Goal: Task Accomplishment & Management: Complete application form

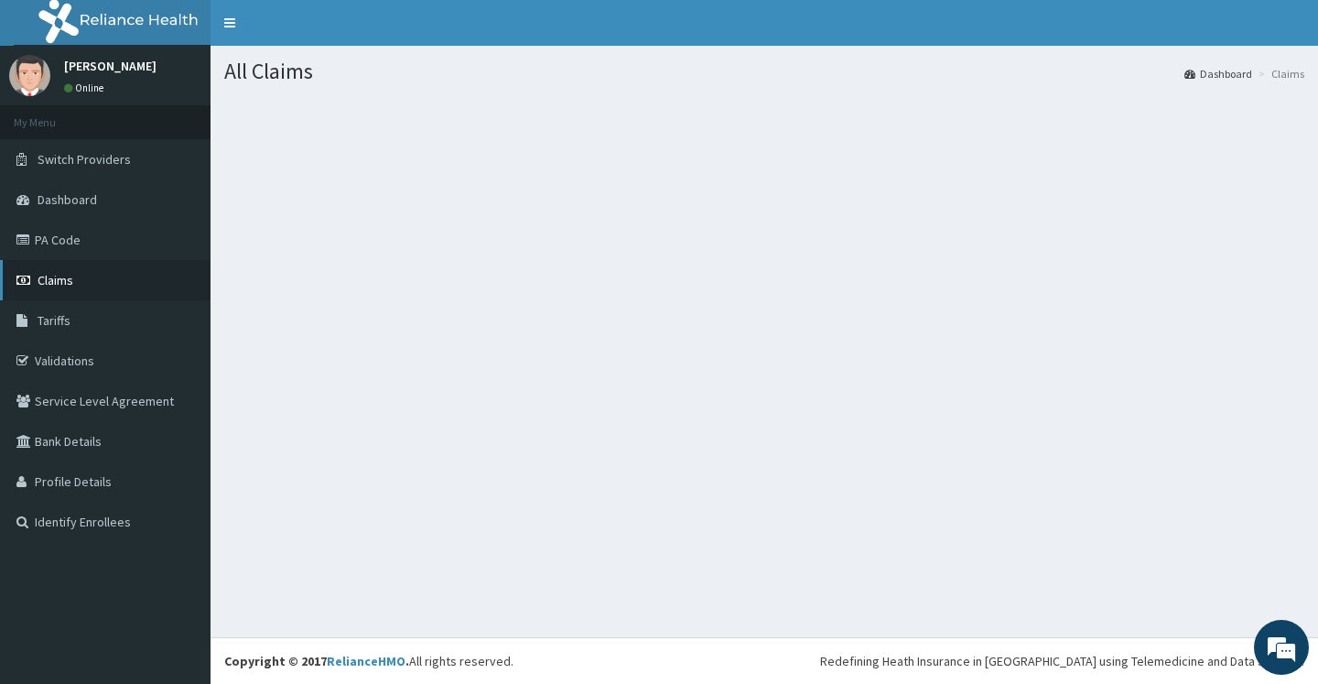
click at [66, 279] on span "Claims" at bounding box center [56, 280] width 36 height 16
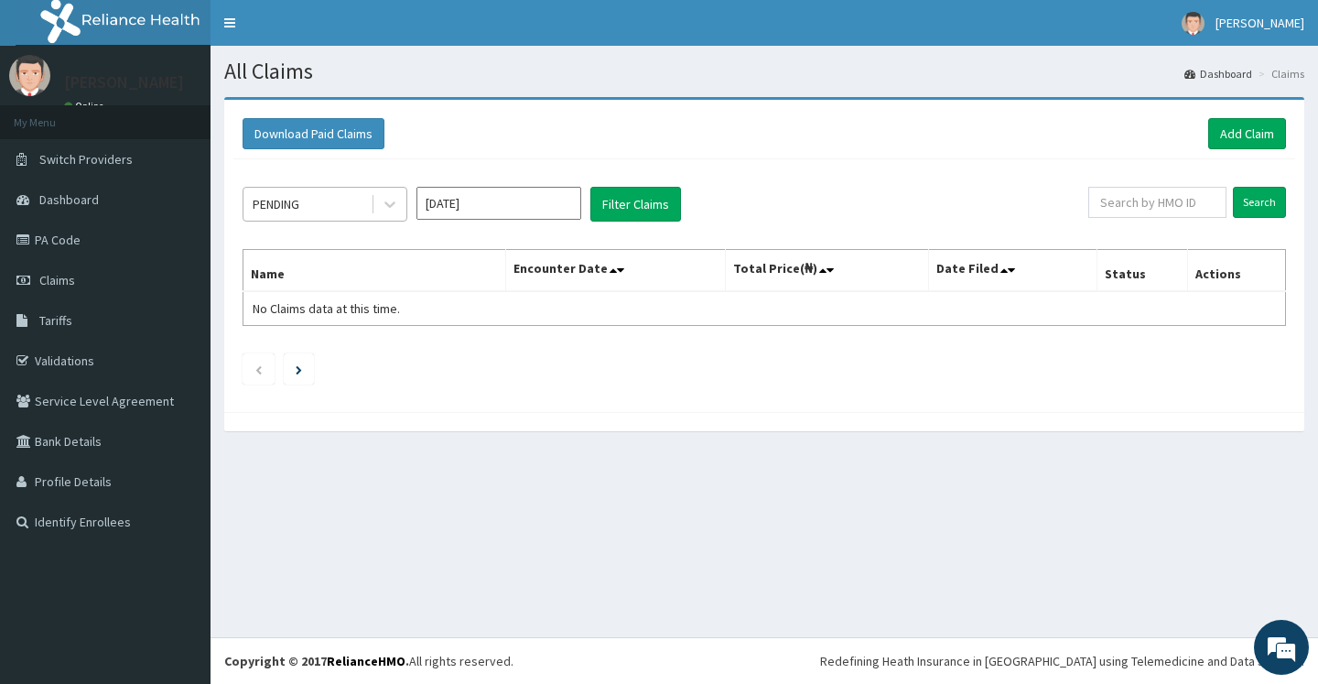
click at [317, 202] on div "PENDING" at bounding box center [306, 203] width 127 height 29
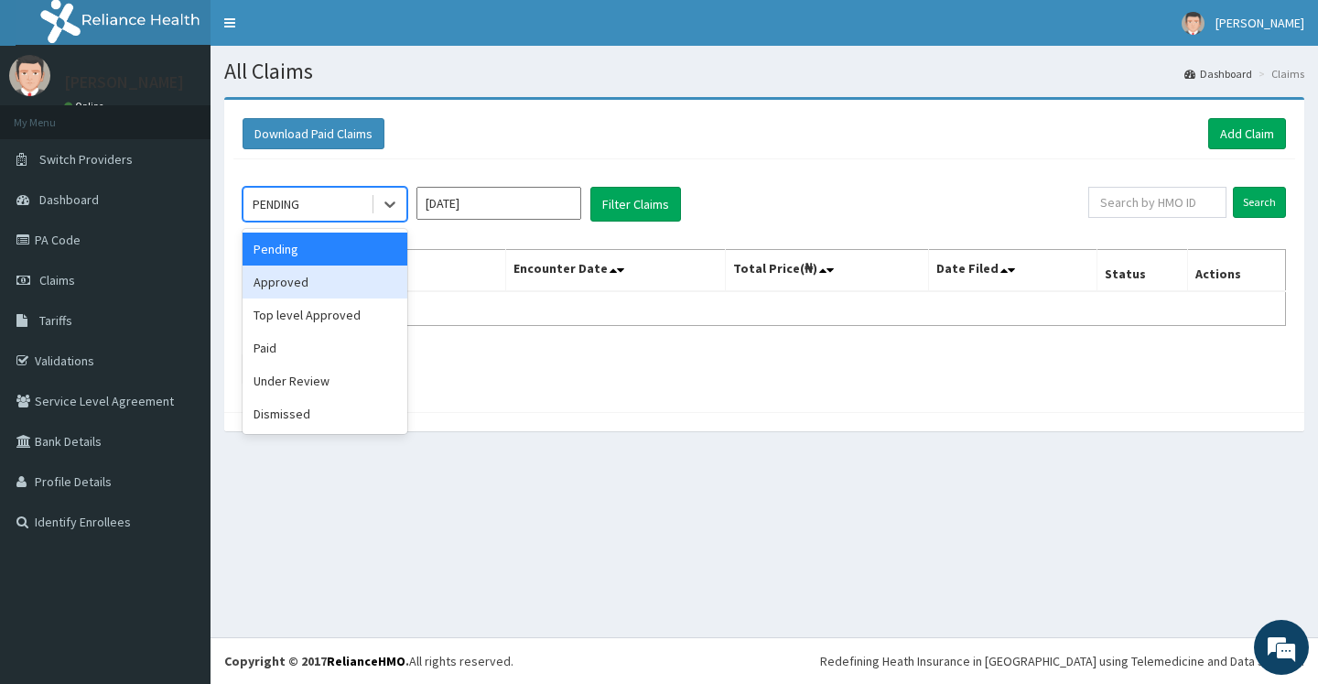
click at [317, 286] on div "Approved" at bounding box center [325, 281] width 165 height 33
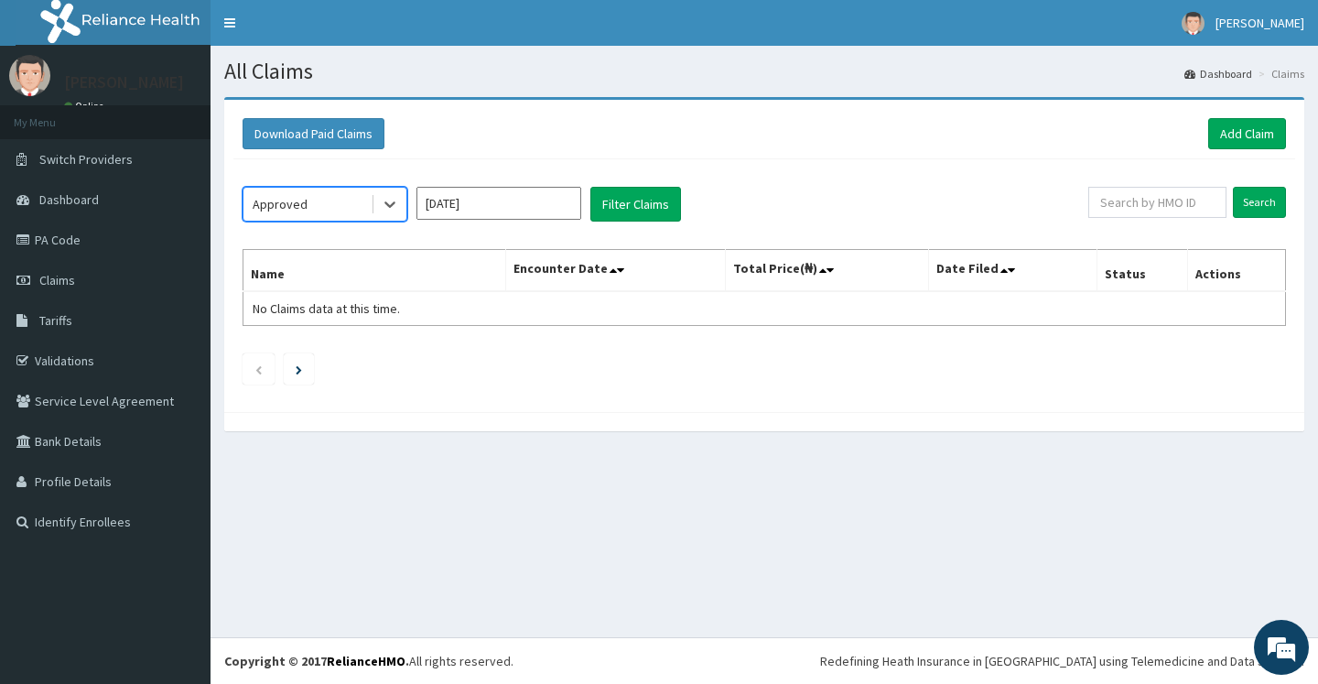
click at [306, 200] on div "Approved" at bounding box center [306, 203] width 127 height 29
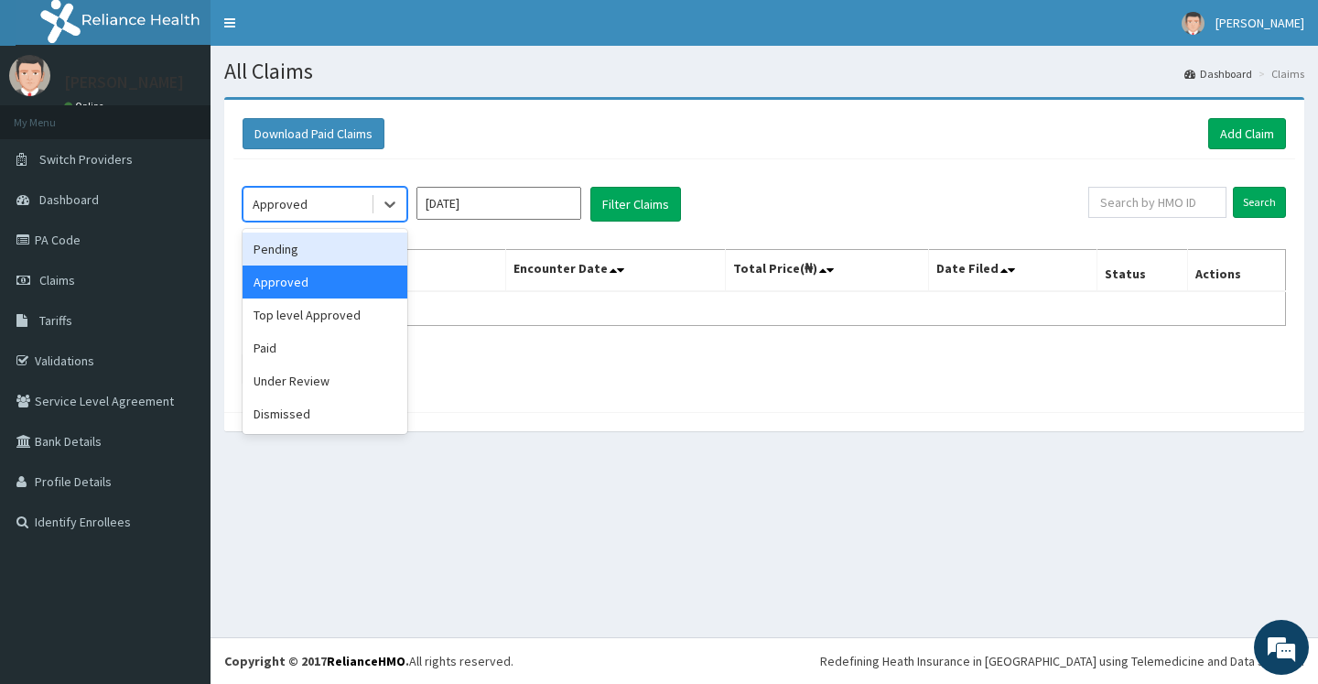
click at [326, 252] on div "Pending" at bounding box center [325, 249] width 165 height 33
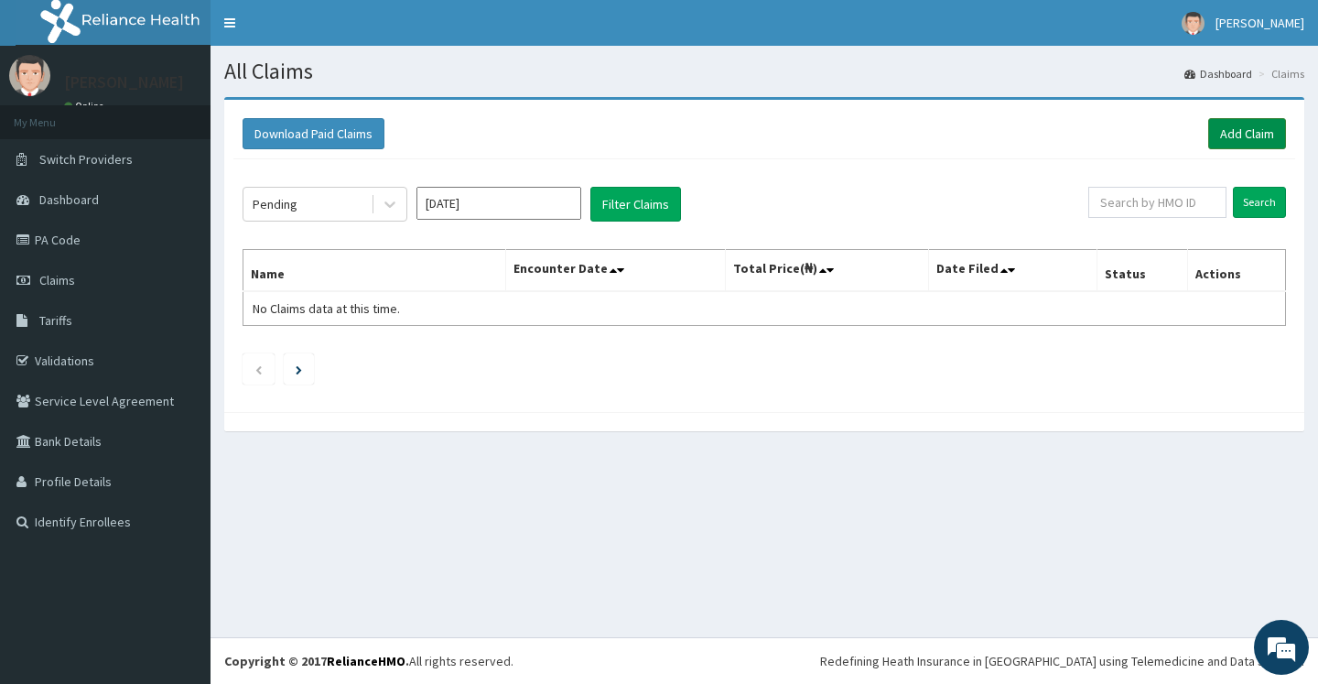
click at [1270, 130] on link "Add Claim" at bounding box center [1247, 133] width 78 height 31
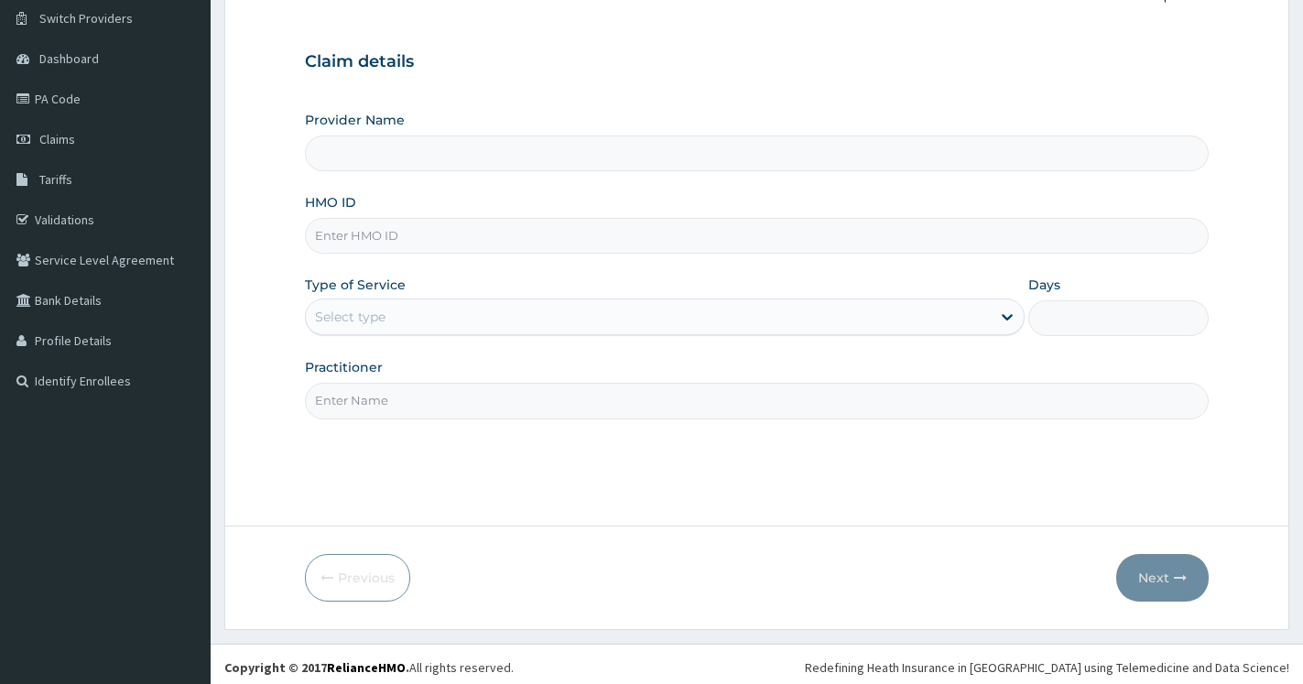
scroll to position [147, 0]
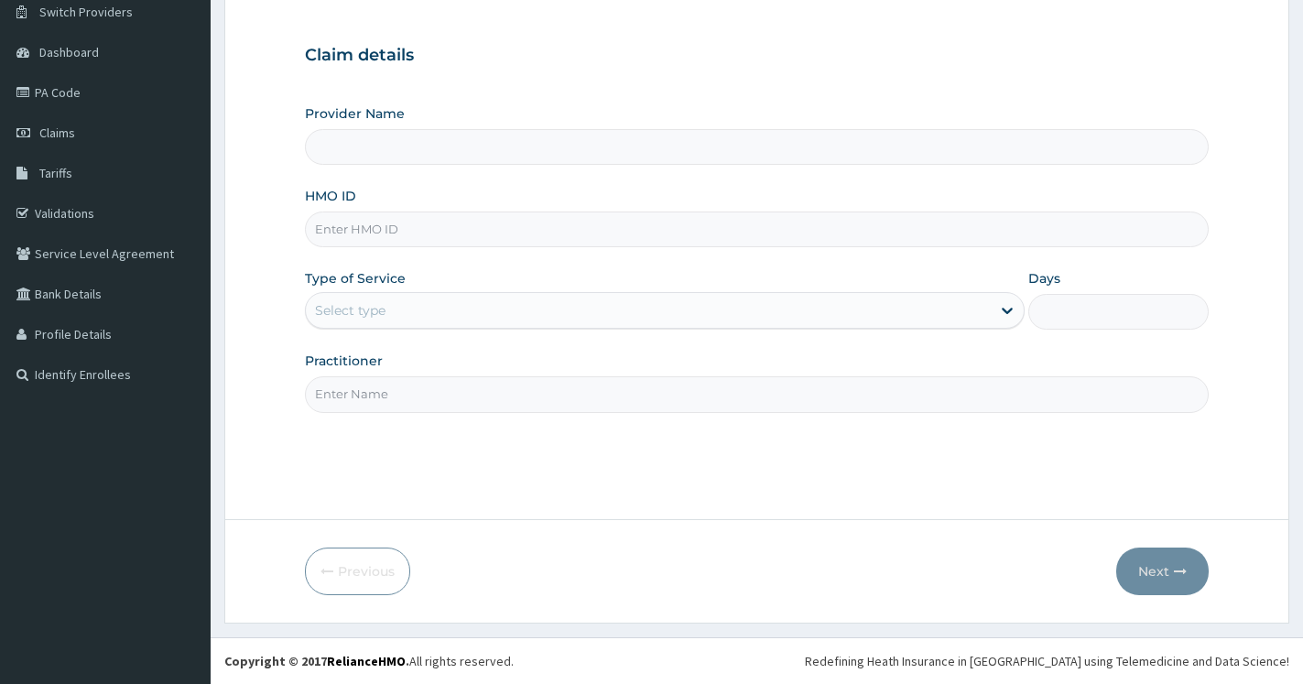
type input "Ameso Specialist Hospital"
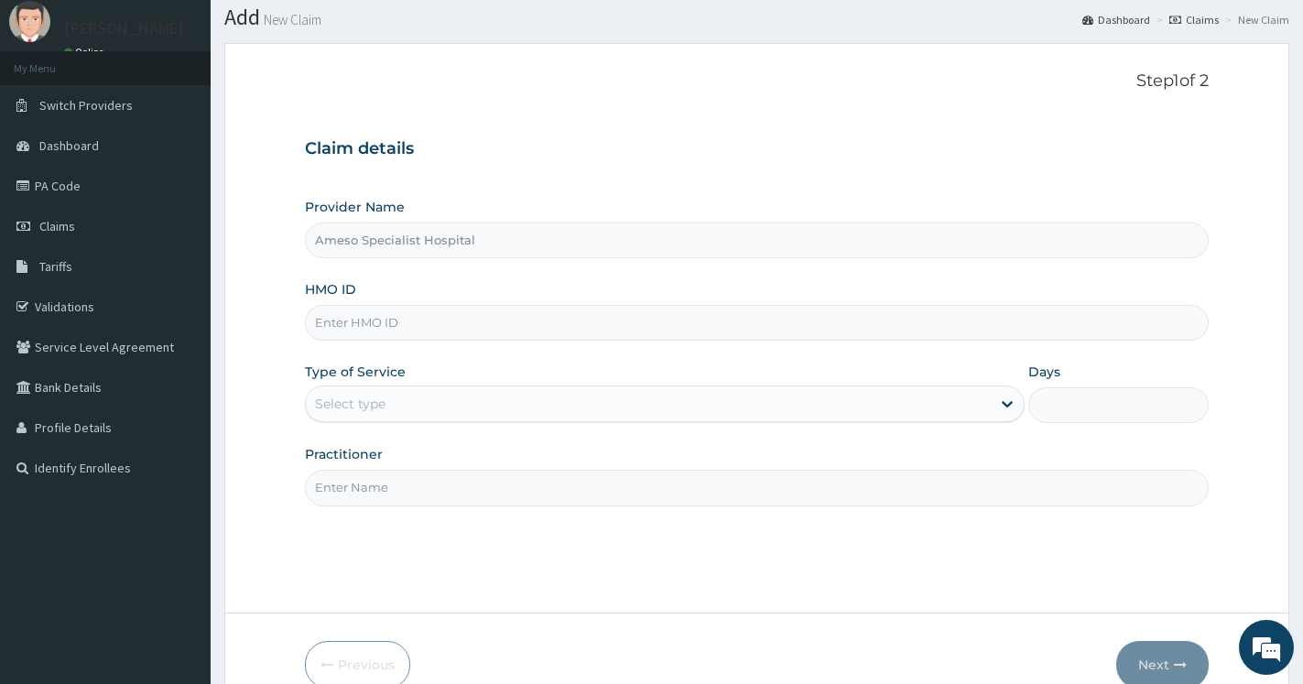
scroll to position [0, 0]
click at [383, 322] on input "HMO ID" at bounding box center [756, 323] width 903 height 36
type input "MUH/10064/B"
click at [381, 397] on div "Select type" at bounding box center [350, 404] width 70 height 18
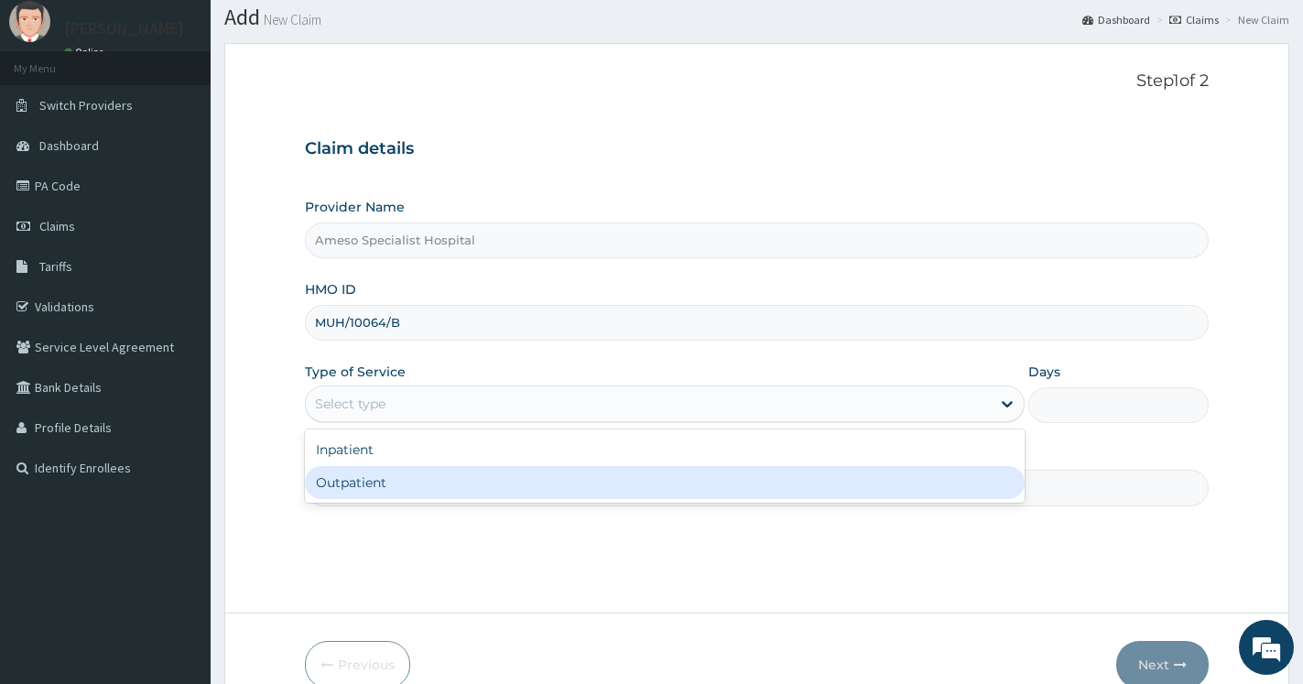
click at [375, 479] on div "Outpatient" at bounding box center [665, 482] width 720 height 33
type input "1"
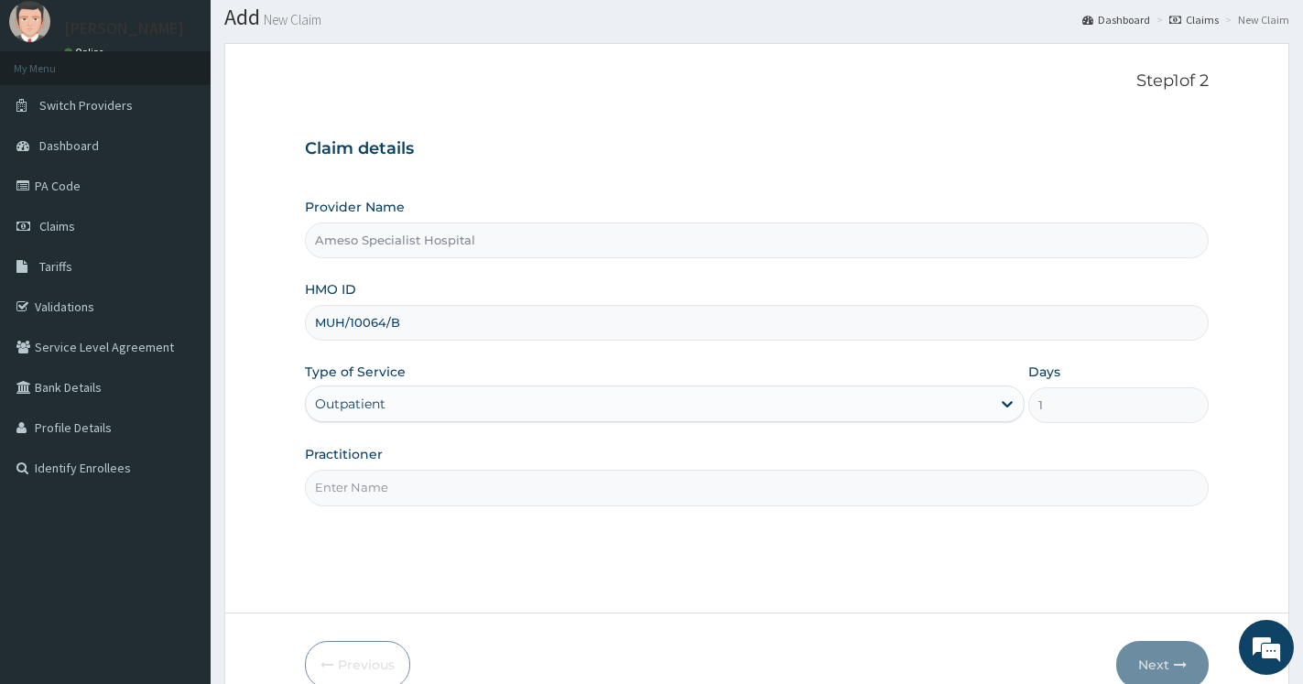
click at [409, 486] on input "Practitioner" at bounding box center [756, 488] width 903 height 36
type input "DR AKINSIKU"
click at [406, 572] on div "Step 1 of 2 Claim details Provider Name Ameso Specialist Hospital HMO ID MUH/10…" at bounding box center [756, 327] width 903 height 513
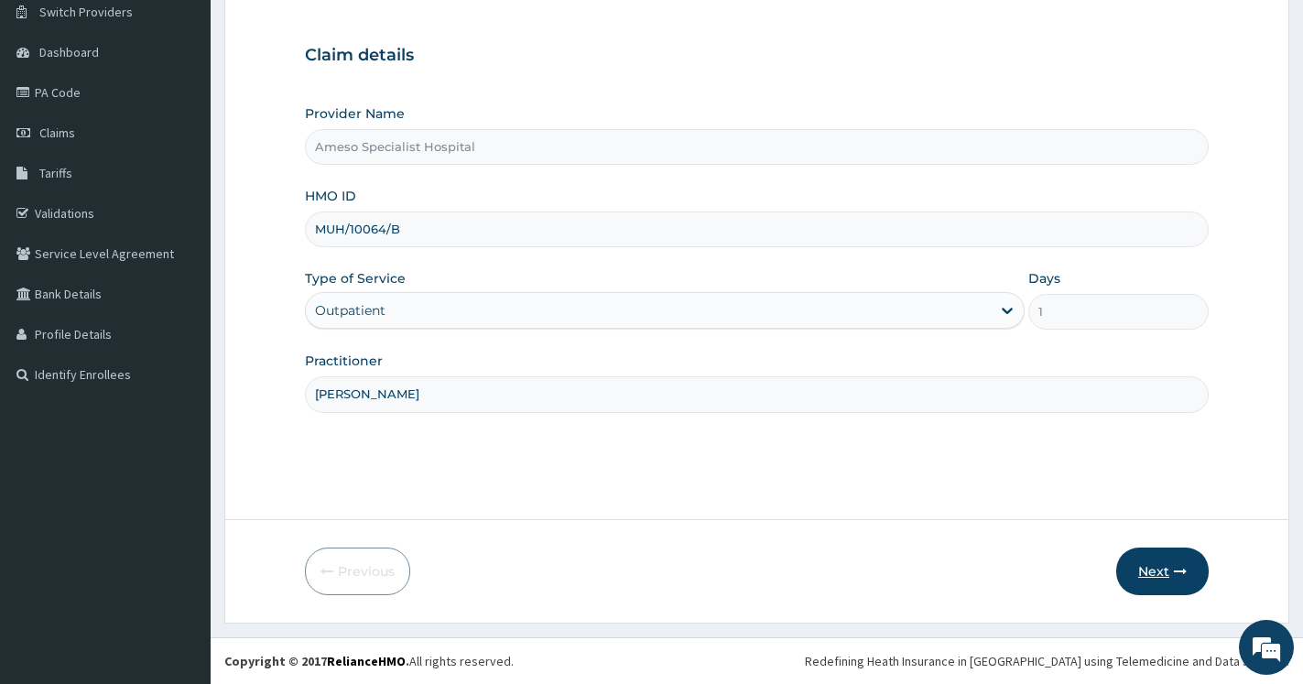
click at [1142, 577] on button "Next" at bounding box center [1162, 571] width 92 height 48
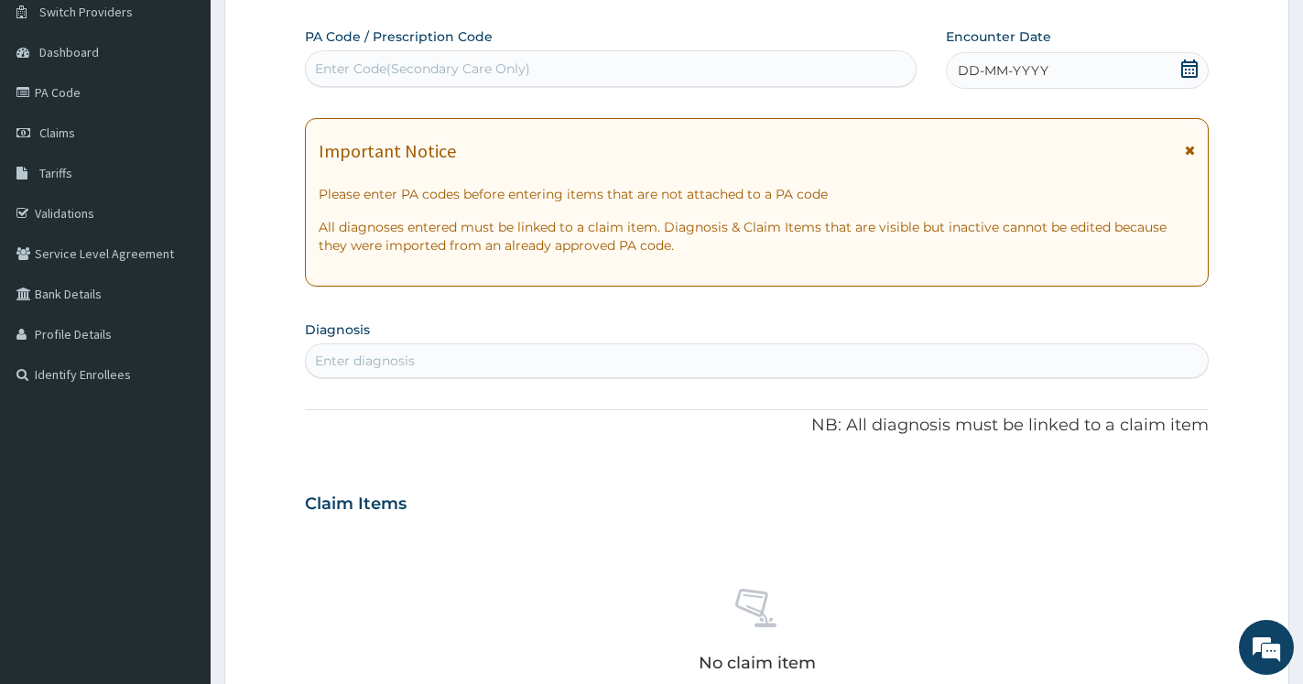
scroll to position [0, 0]
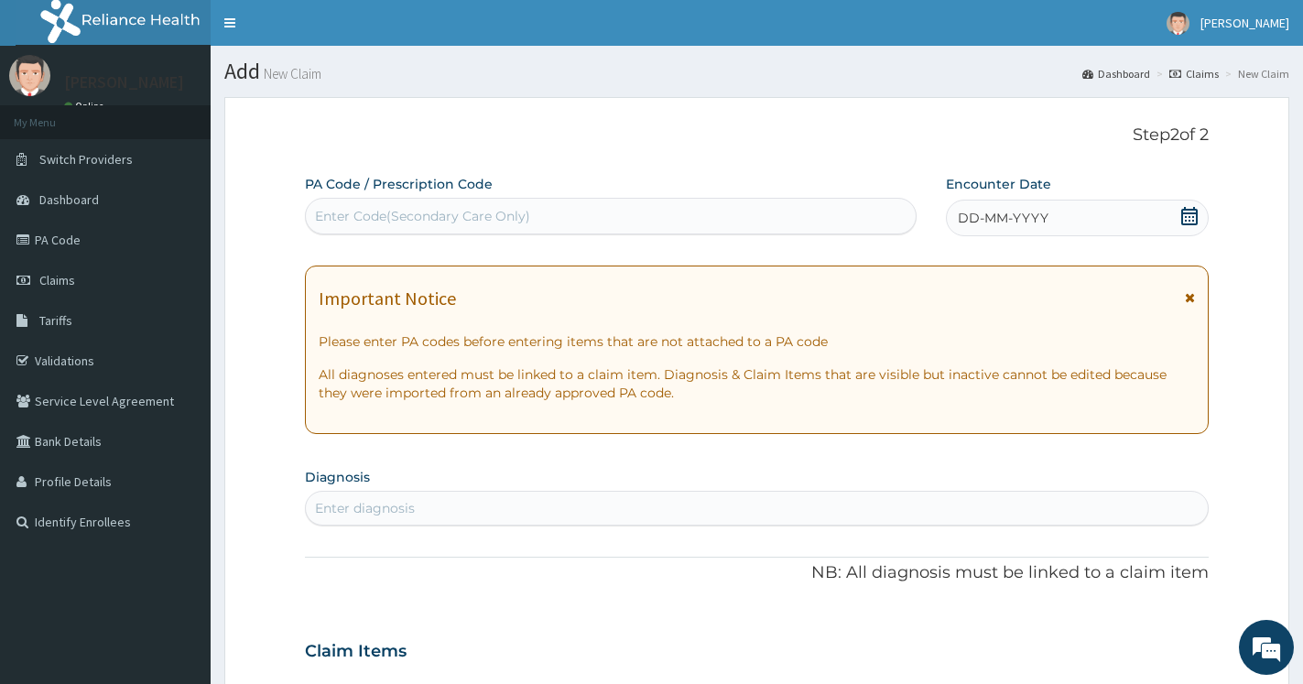
click at [395, 214] on div "Enter Code(Secondary Care Only)" at bounding box center [422, 216] width 215 height 18
click at [357, 220] on div "Enter Code(Secondary Care Only)" at bounding box center [422, 216] width 215 height 18
paste input "PA/1B68AE"
type input "PA/1B68AE"
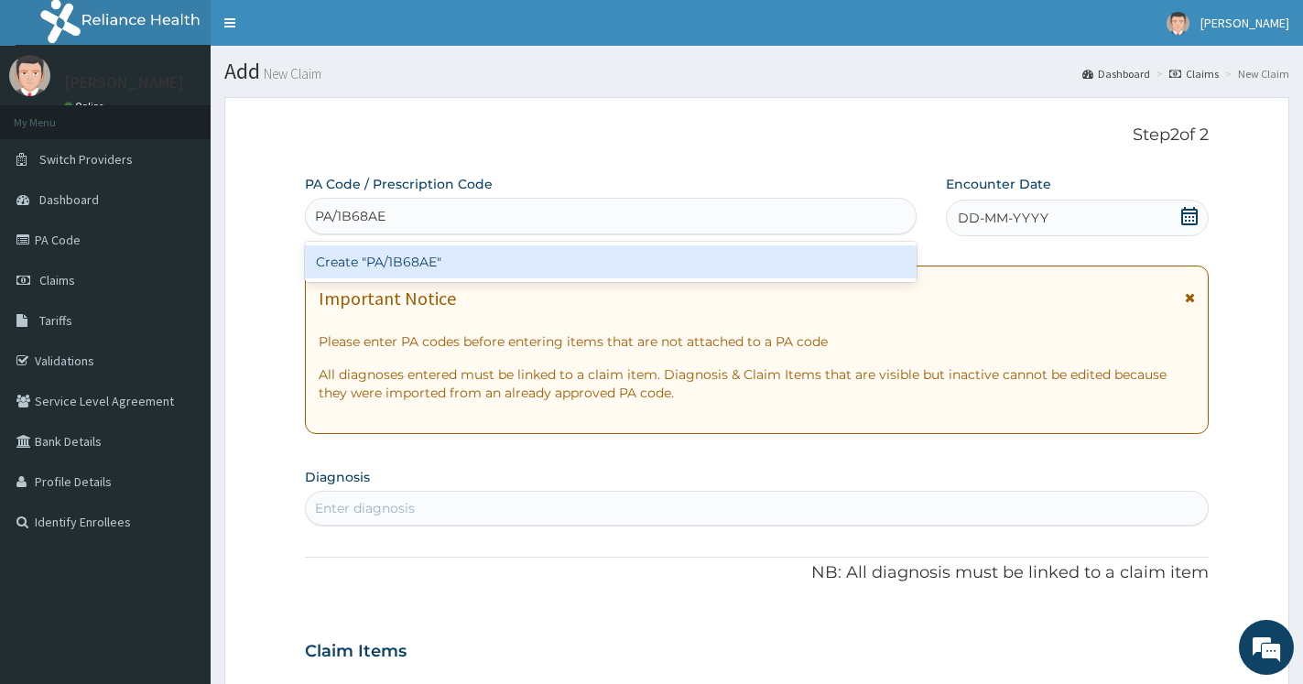
click at [403, 263] on div "Create "PA/1B68AE"" at bounding box center [610, 261] width 611 height 33
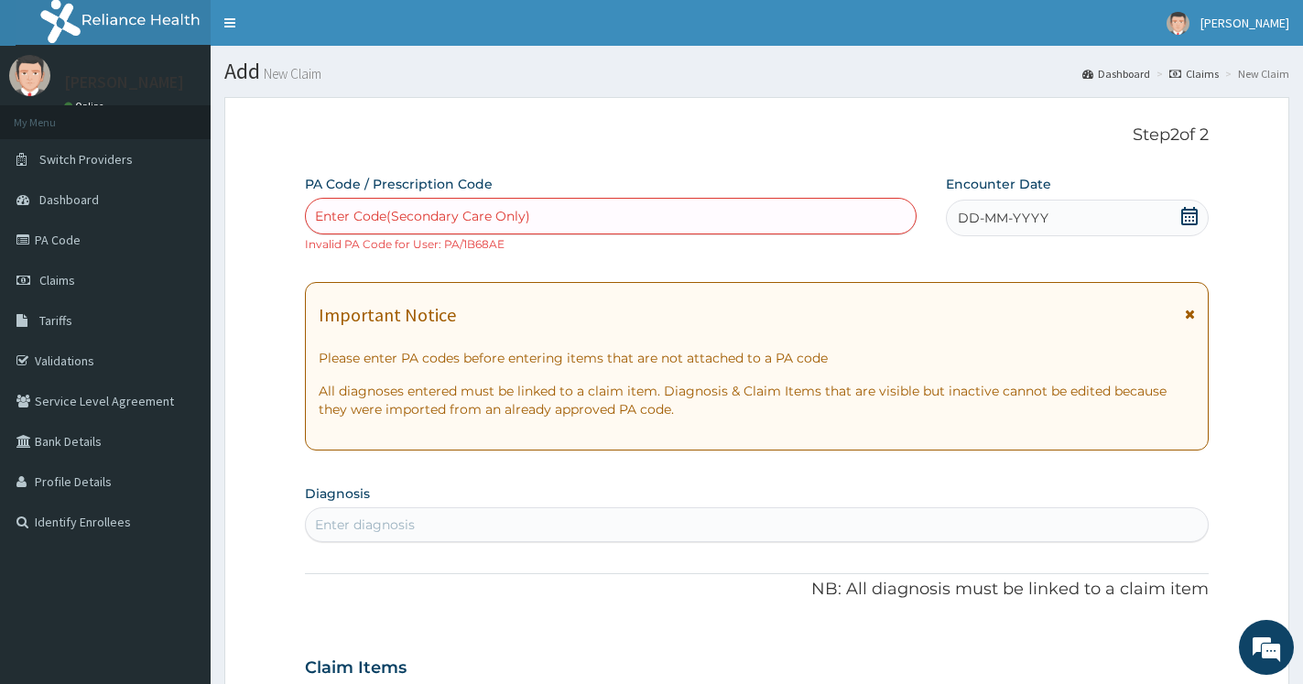
click at [376, 214] on div "Enter Code(Secondary Care Only)" at bounding box center [422, 216] width 215 height 18
paste input "PA/1B68AE"
type input "PA/1B68AE"
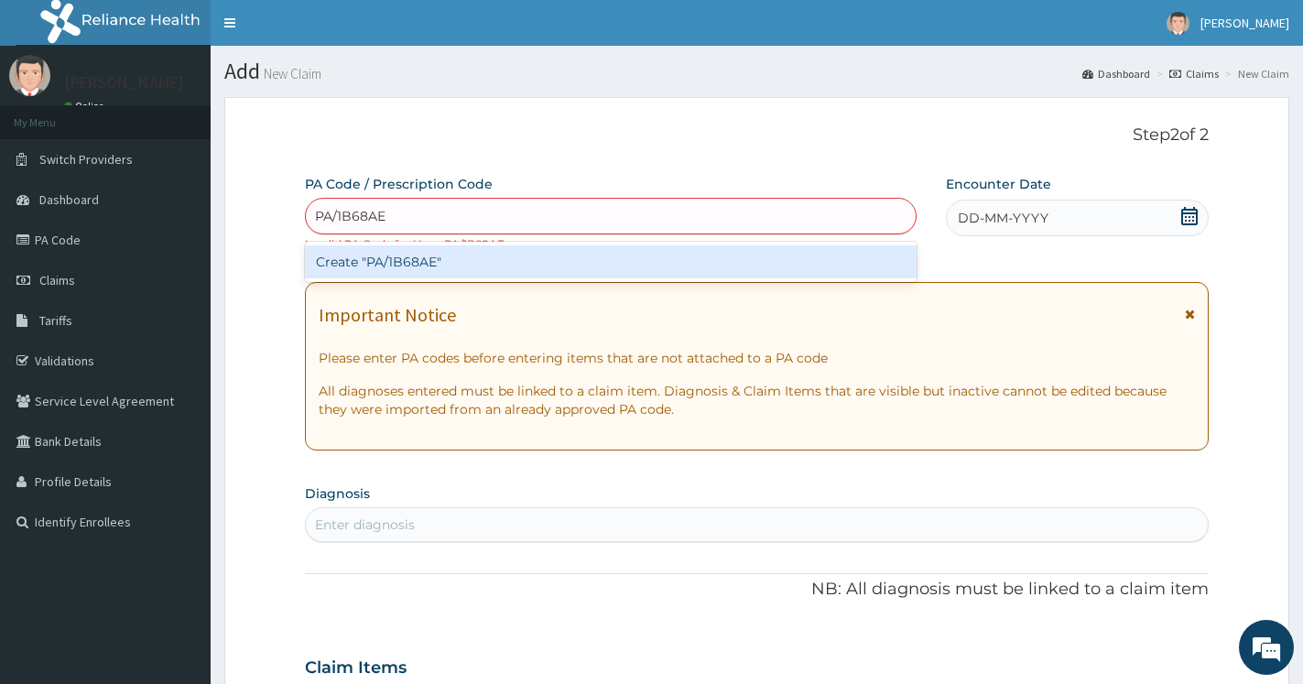
click at [401, 262] on div "Create "PA/1B68AE"" at bounding box center [610, 261] width 611 height 33
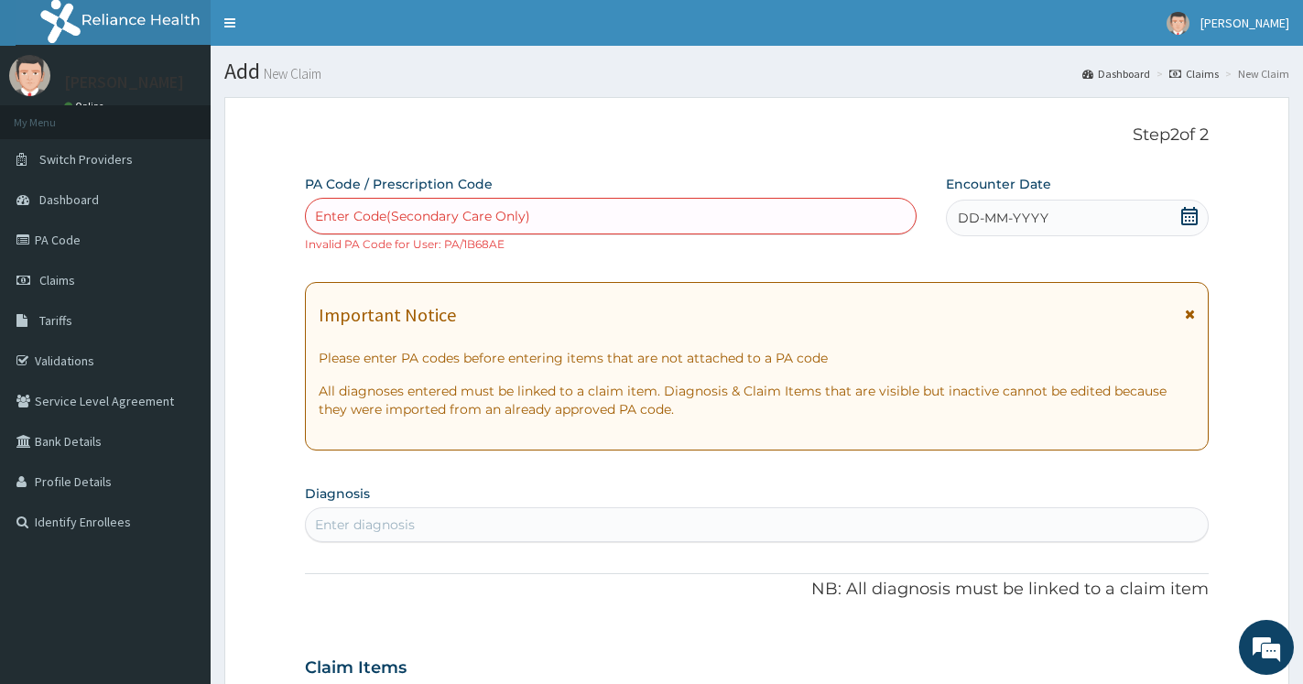
click at [1190, 218] on icon at bounding box center [1189, 216] width 16 height 18
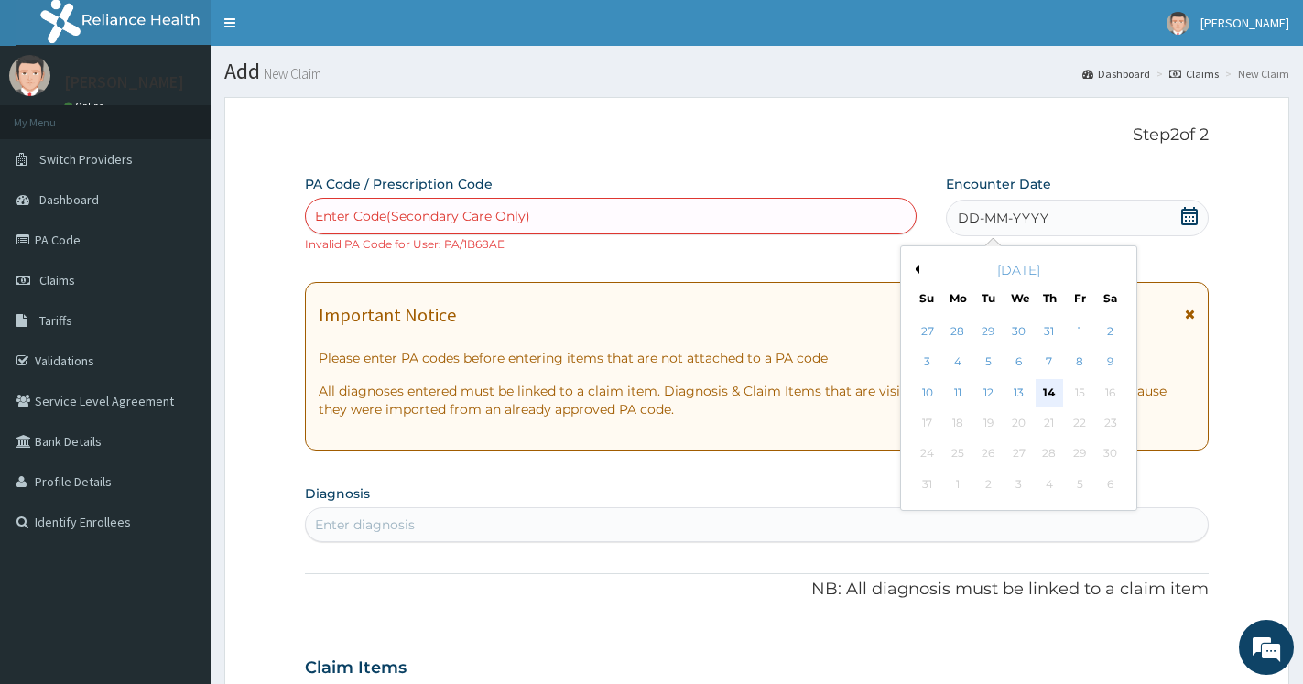
click at [1055, 390] on div "14" at bounding box center [1048, 392] width 27 height 27
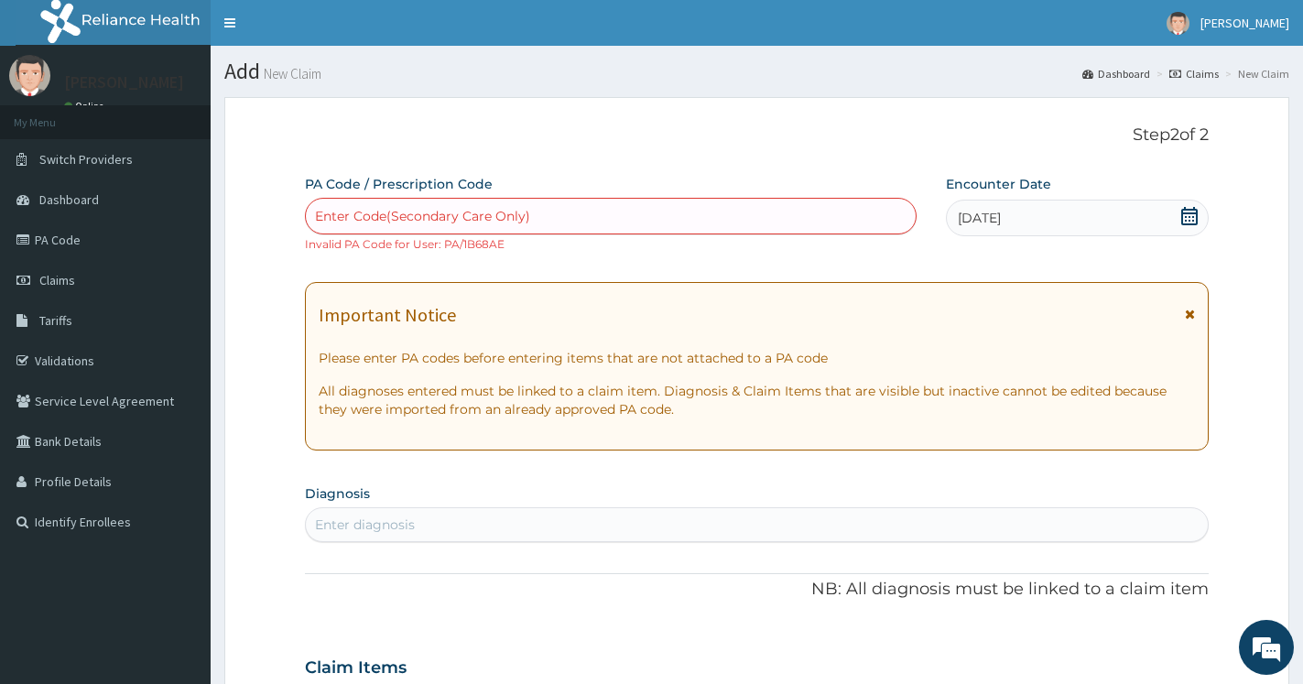
click at [461, 213] on div "Enter Code(Secondary Care Only)" at bounding box center [422, 216] width 215 height 18
paste input "PA/1B68AE"
type input "PA/1B68AE"
click at [404, 220] on div "Enter Code(Secondary Care Only)" at bounding box center [422, 216] width 215 height 18
paste input "PA/1B68AE"
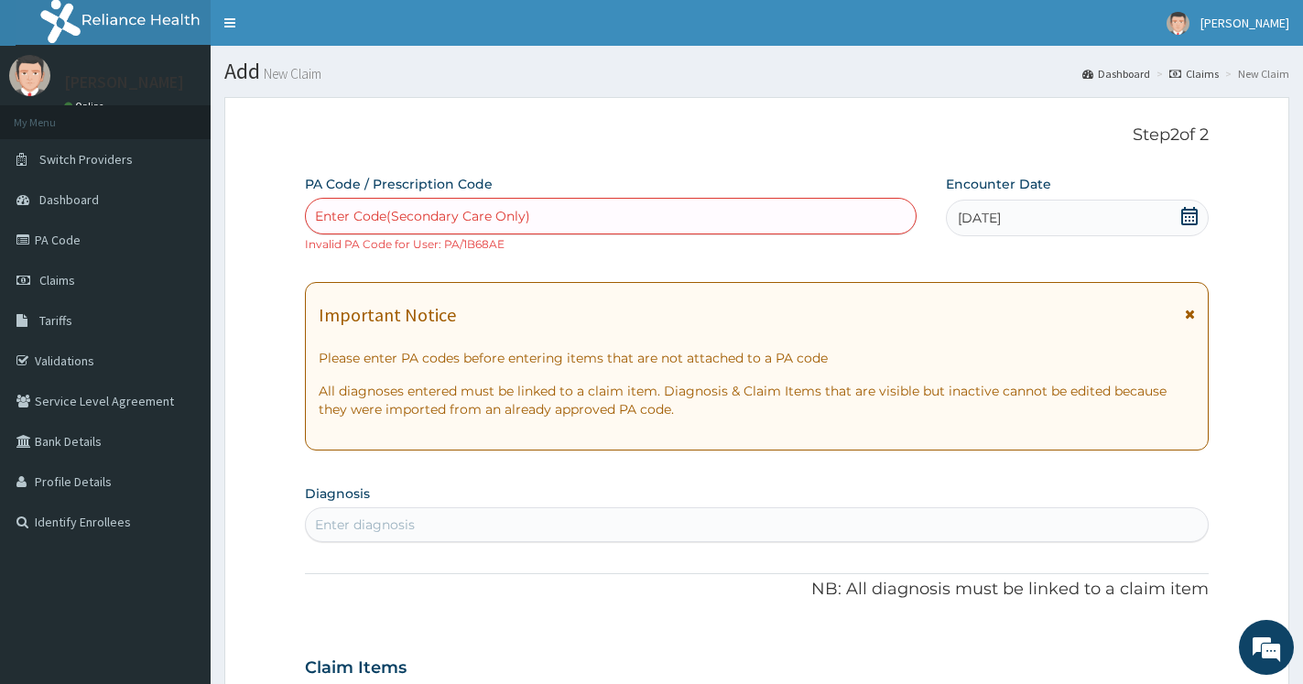
type input "PA/1B68AE"
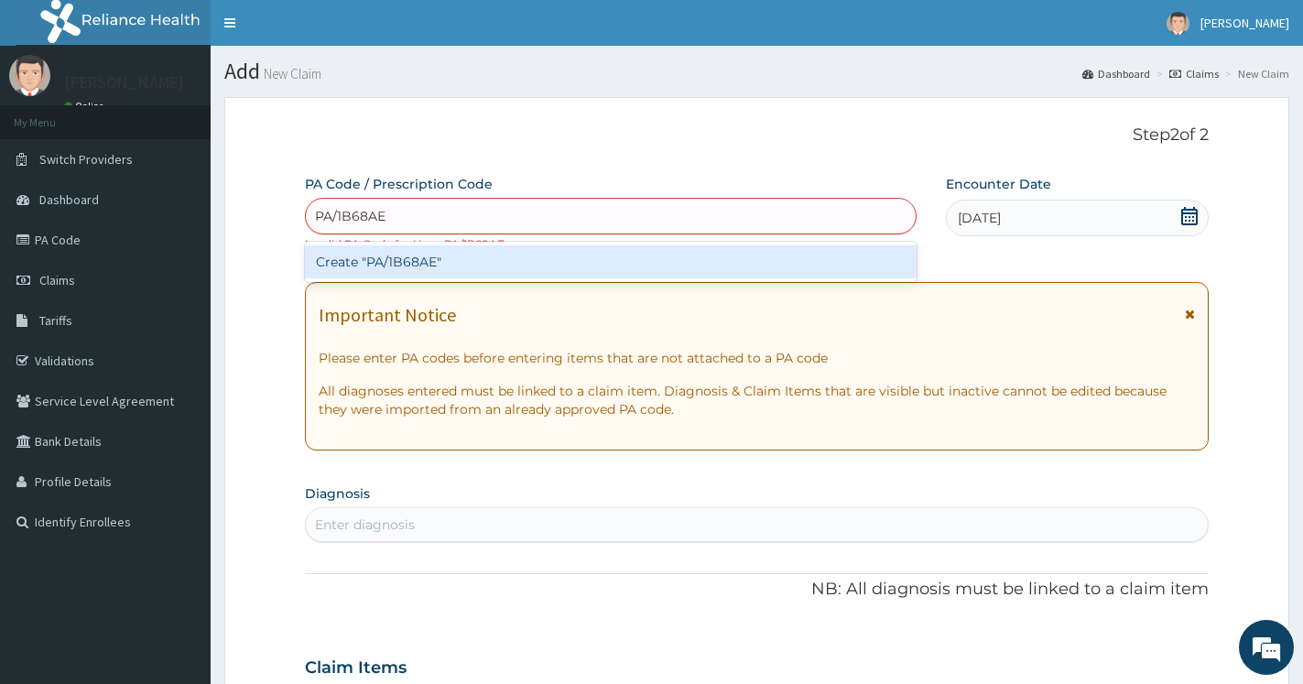
click at [449, 264] on div "Create "PA/1B68AE"" at bounding box center [610, 261] width 611 height 33
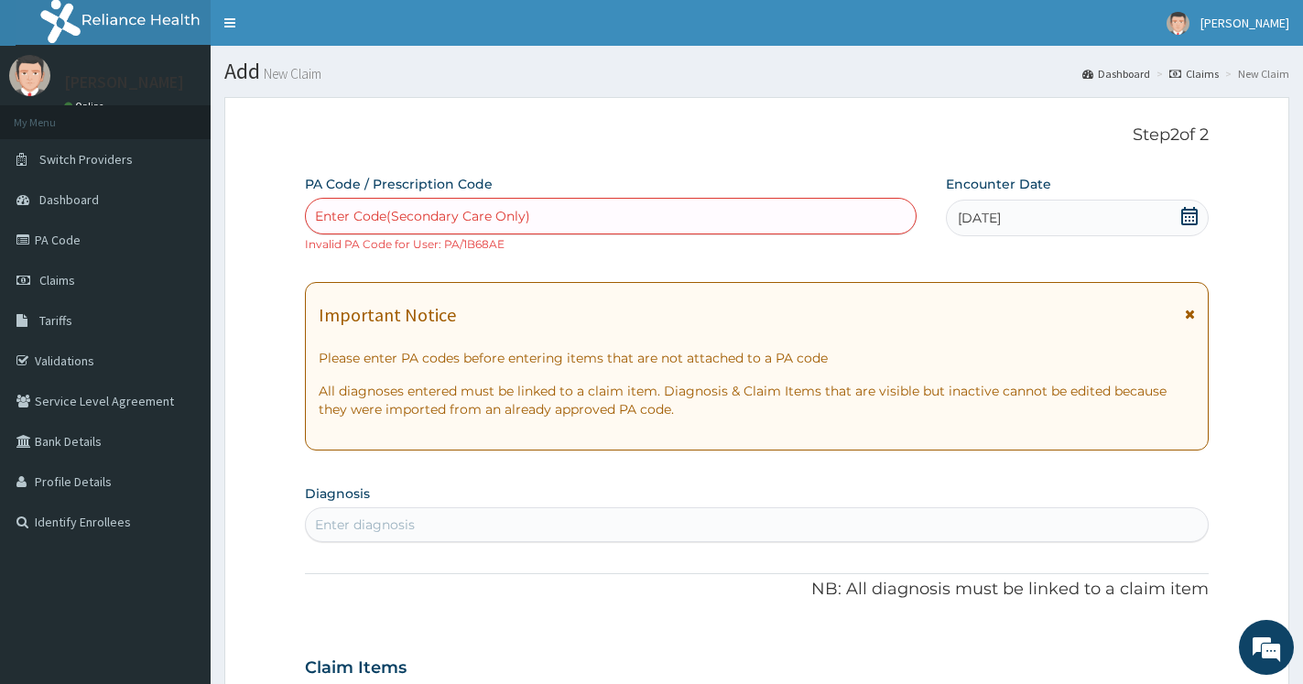
paste input "PA/1B68AE"
type input "PA/1B68AE"
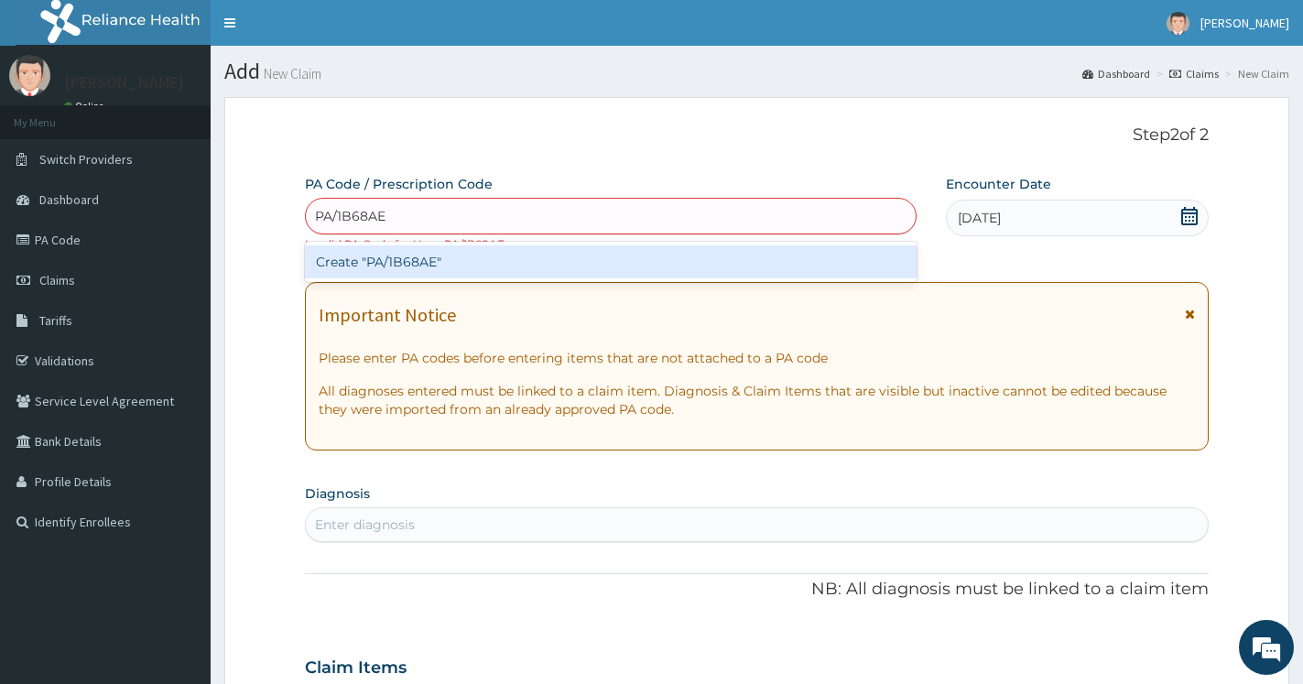
click at [503, 262] on div "Create "PA/1B68AE"" at bounding box center [610, 261] width 611 height 33
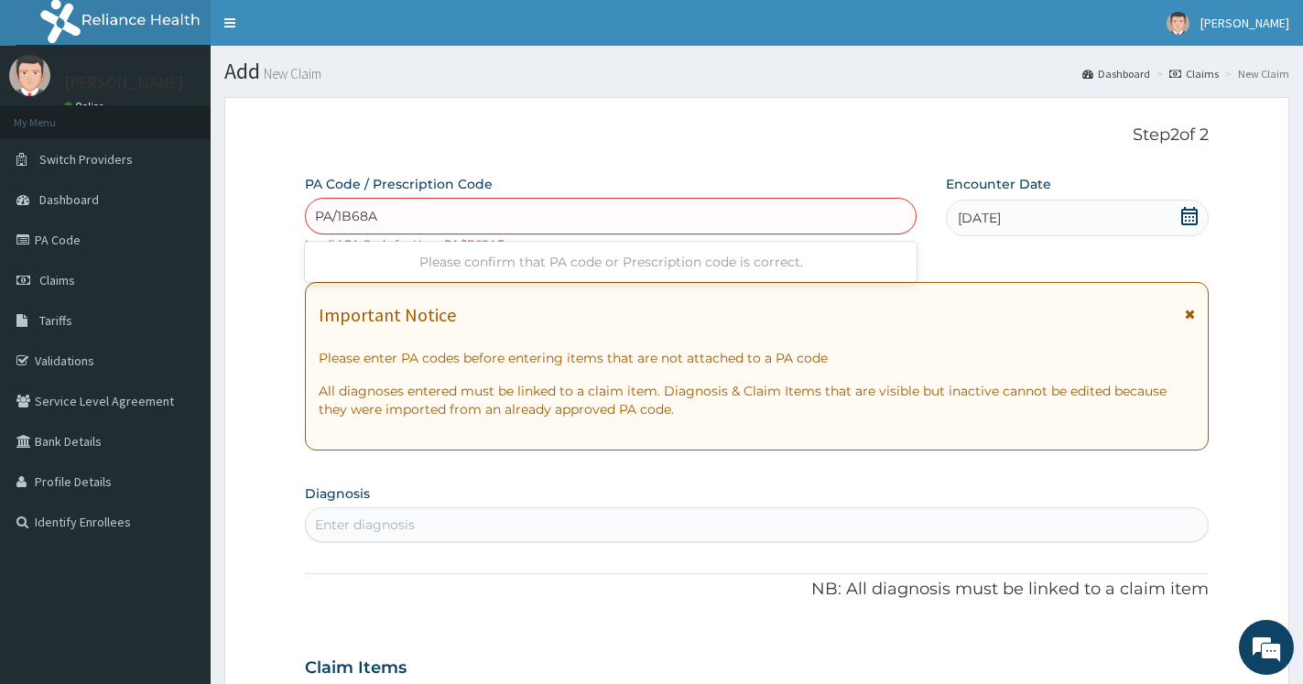
type input "PA/1B68AE"
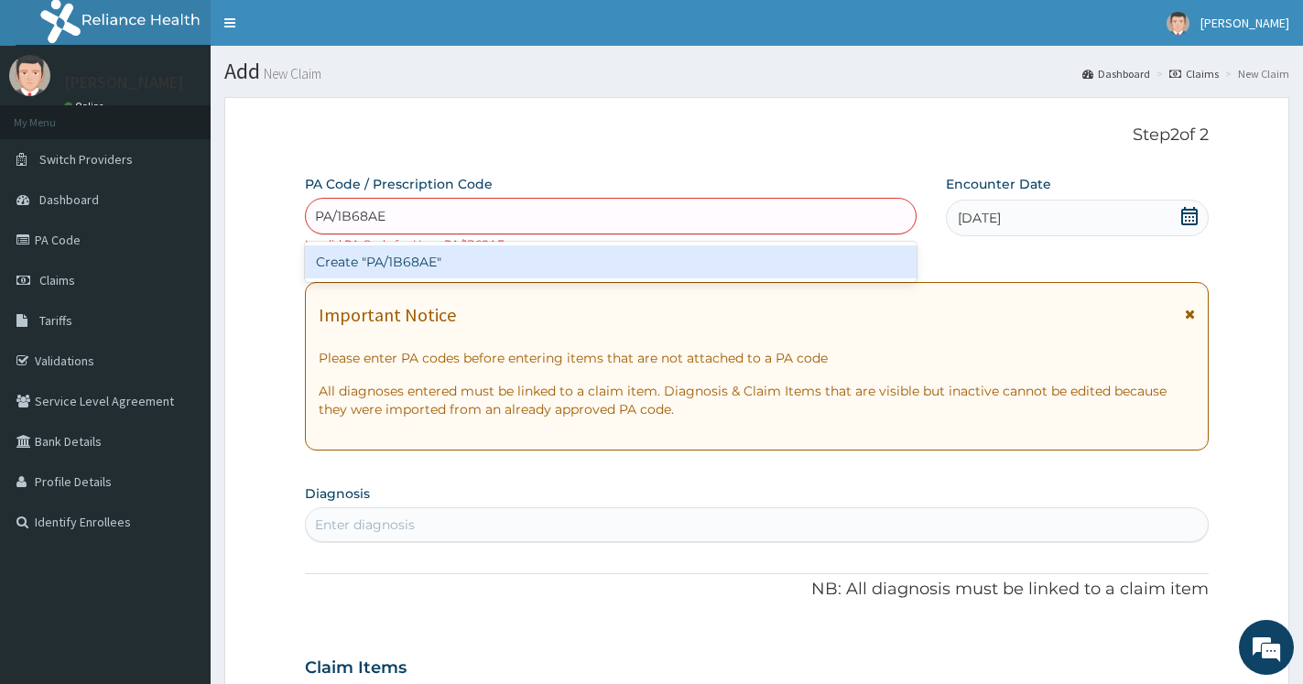
click at [454, 265] on div "Create "PA/1B68AE"" at bounding box center [610, 261] width 611 height 33
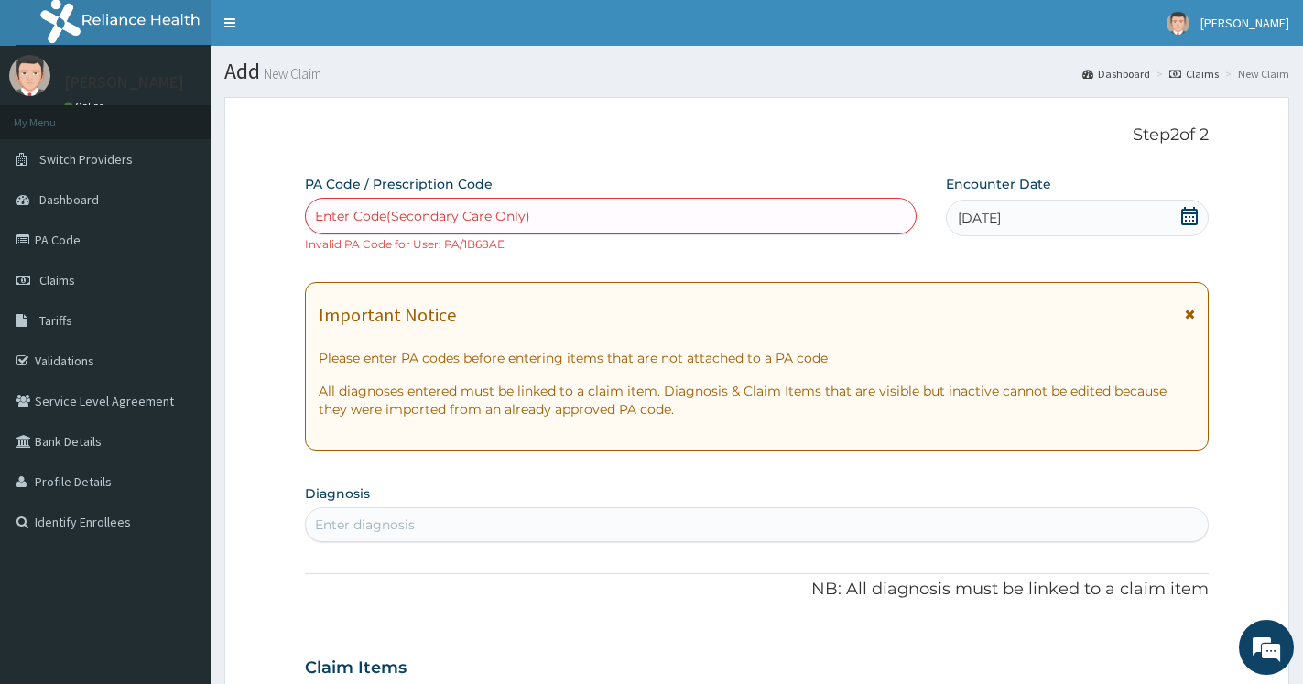
click at [438, 225] on div "Enter Code(Secondary Care Only)" at bounding box center [611, 215] width 610 height 29
click at [369, 222] on div "Enter Code(Secondary Care Only)" at bounding box center [422, 216] width 215 height 18
paste input "PA/1B68AE"
type input "PA/1B68AE"
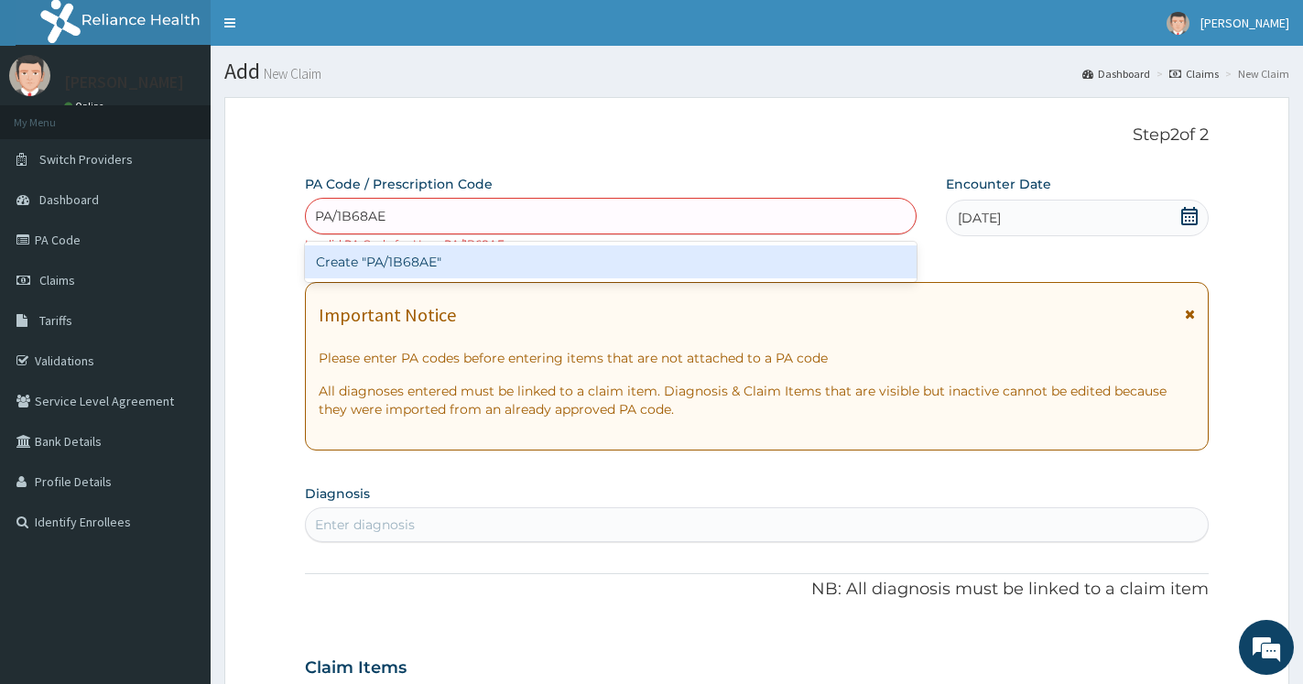
click at [560, 253] on div "Create "PA/1B68AE"" at bounding box center [610, 261] width 611 height 33
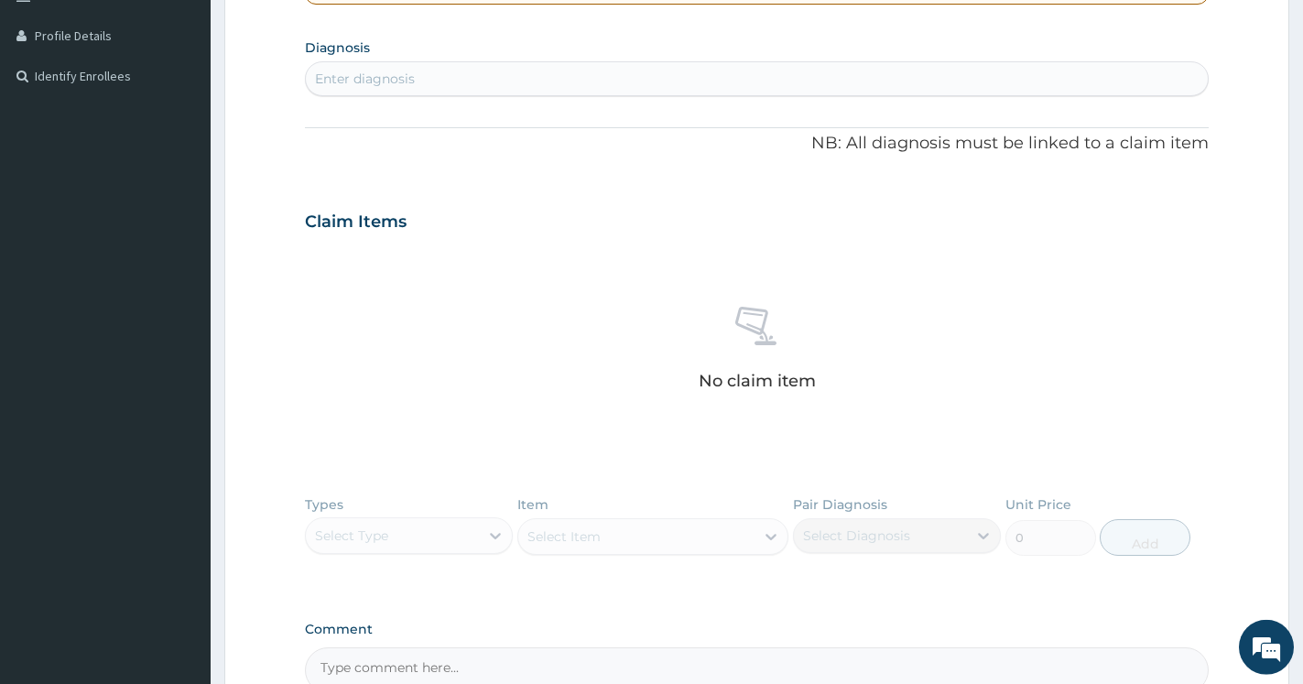
scroll to position [180, 0]
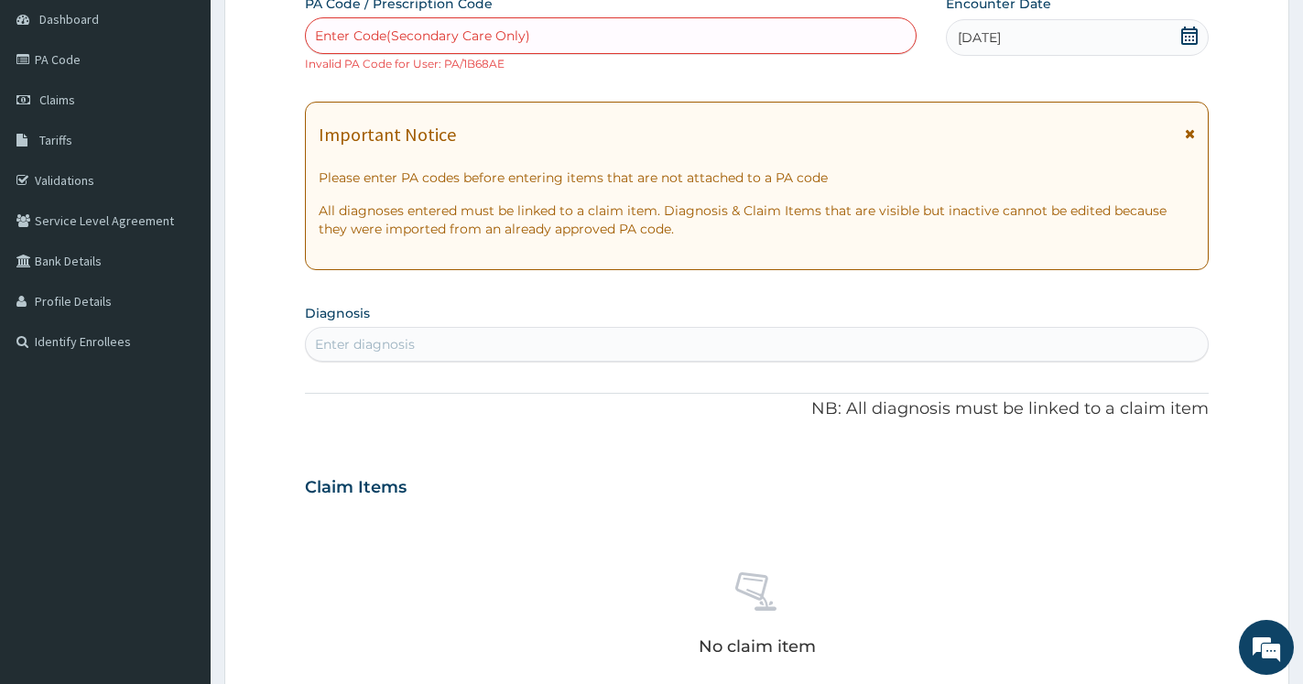
paste input "PA/1B68AE"
type input "PA/1B68AE"
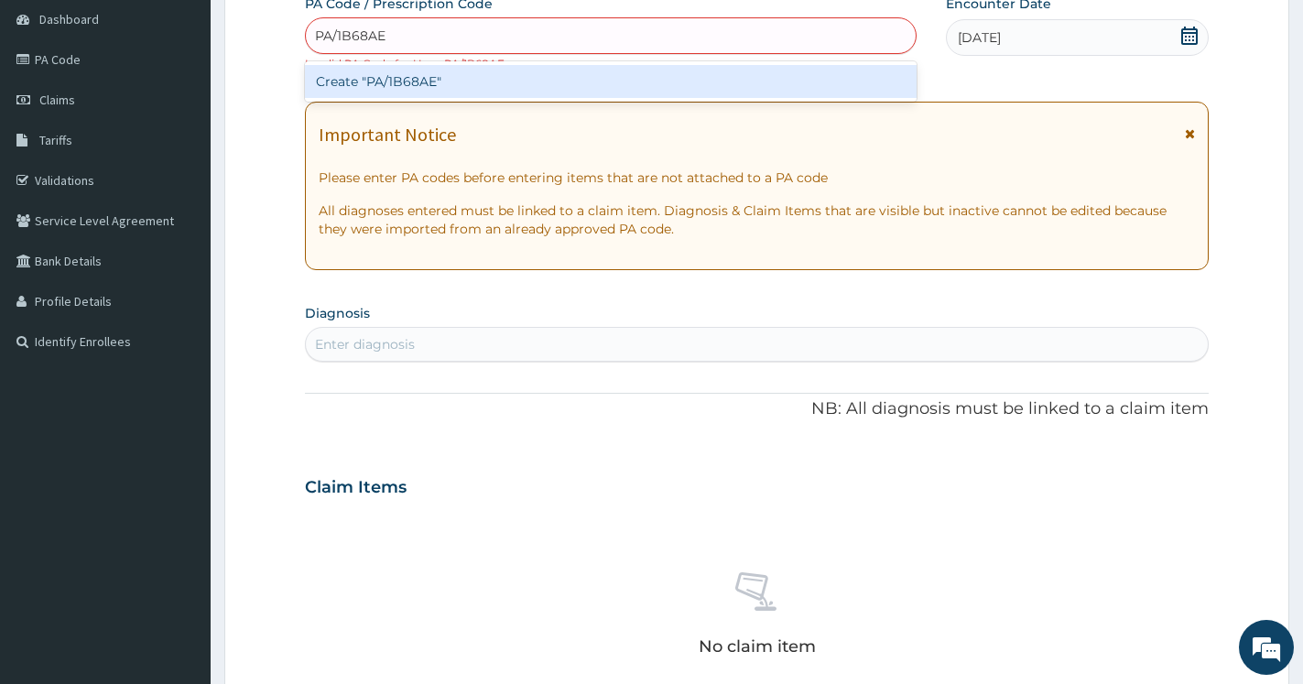
click at [458, 81] on div "Create "PA/1B68AE"" at bounding box center [610, 81] width 611 height 33
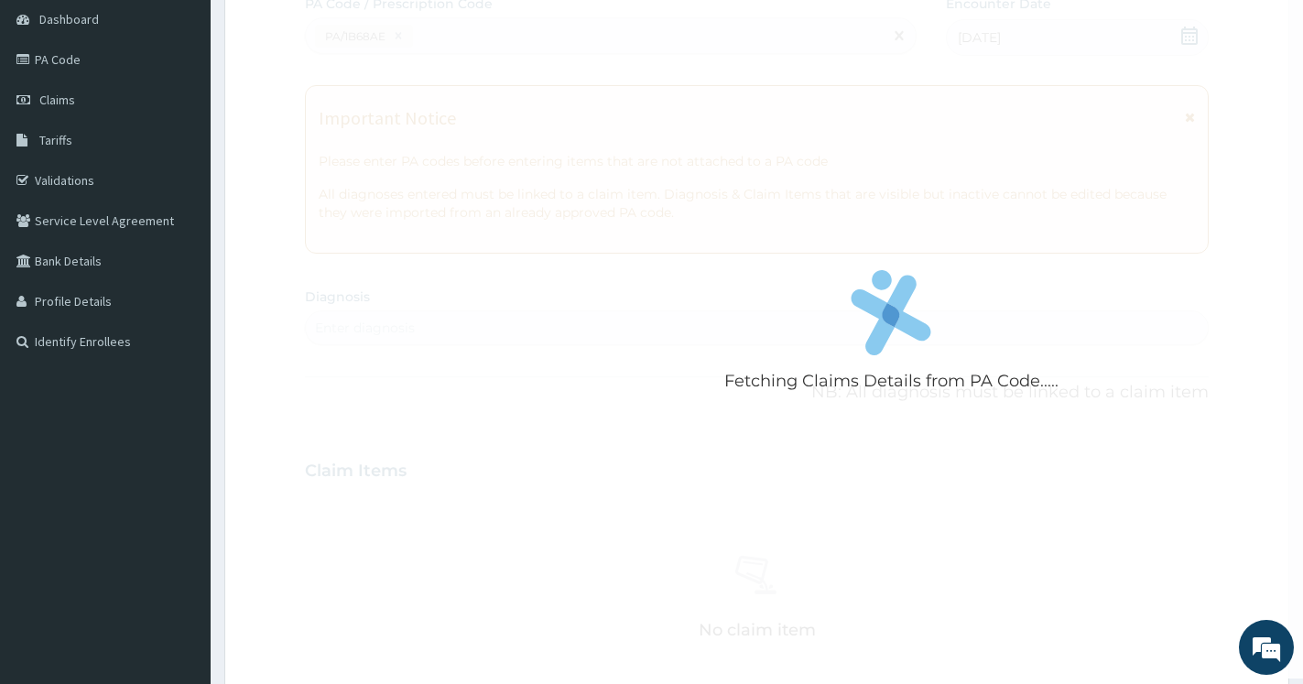
scroll to position [0, 0]
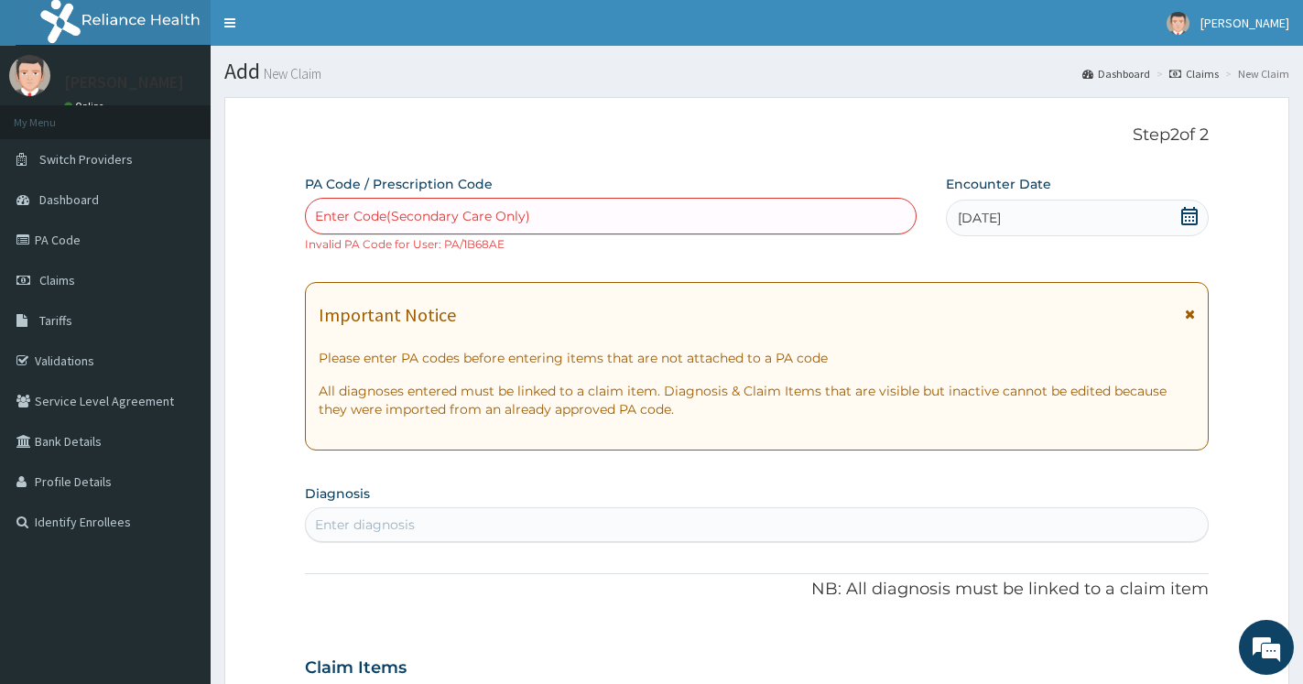
click at [1189, 314] on icon at bounding box center [1190, 314] width 10 height 13
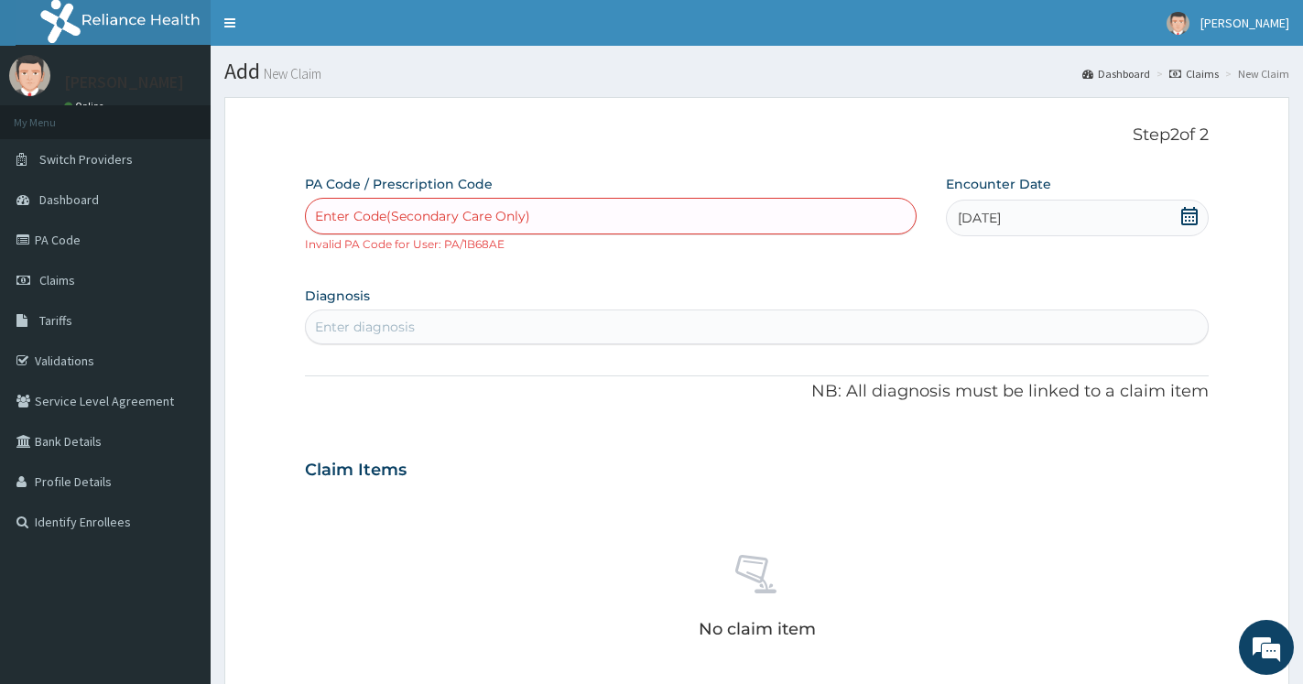
click at [465, 331] on div "Enter diagnosis" at bounding box center [757, 326] width 902 height 29
click at [455, 220] on div "Enter Code(Secondary Care Only)" at bounding box center [422, 216] width 215 height 18
paste input "PA/1B68AE"
type input "PA/1B68AE"
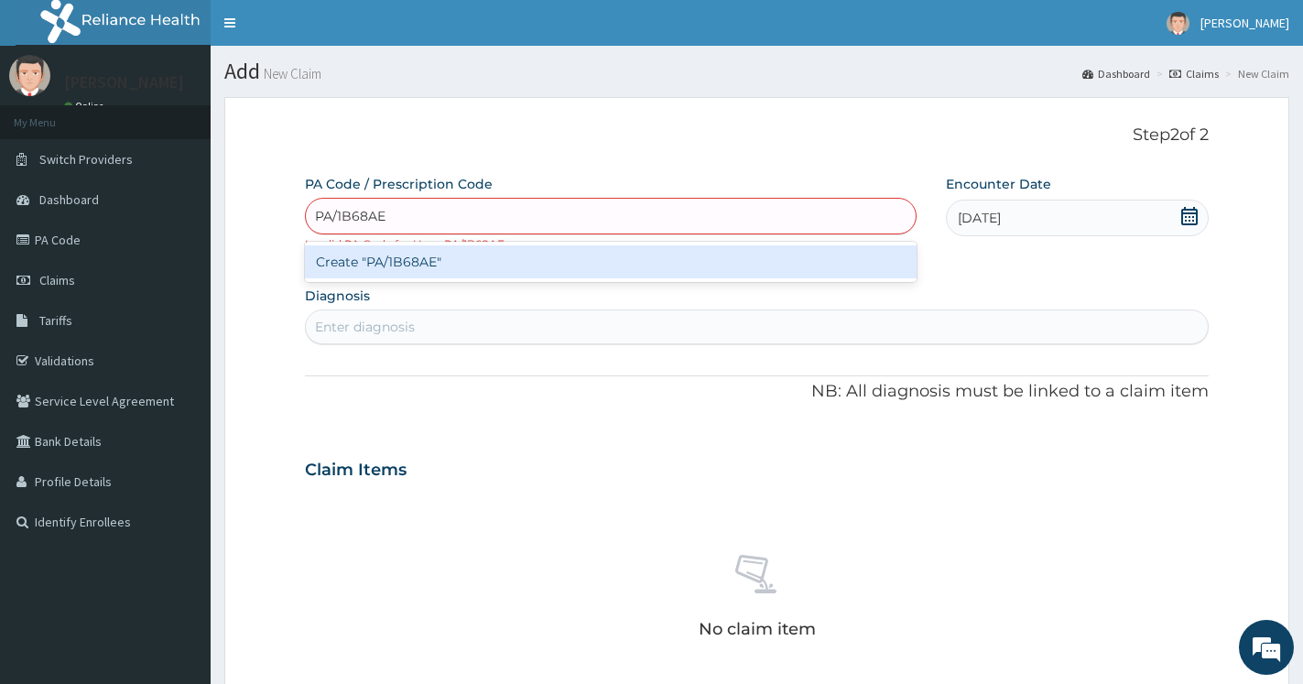
click at [773, 260] on div "Create "PA/1B68AE"" at bounding box center [610, 261] width 611 height 33
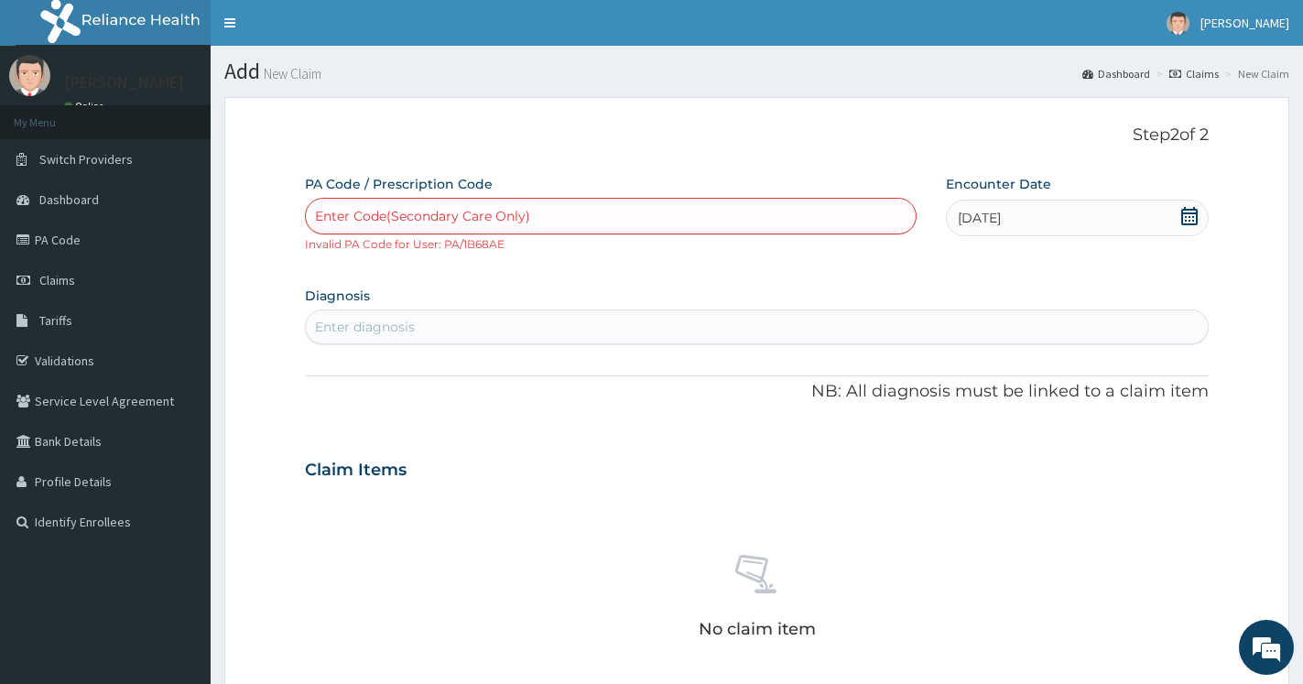
click at [605, 206] on div "Enter Code(Secondary Care Only)" at bounding box center [611, 215] width 610 height 29
paste input "PA/1B68AE"
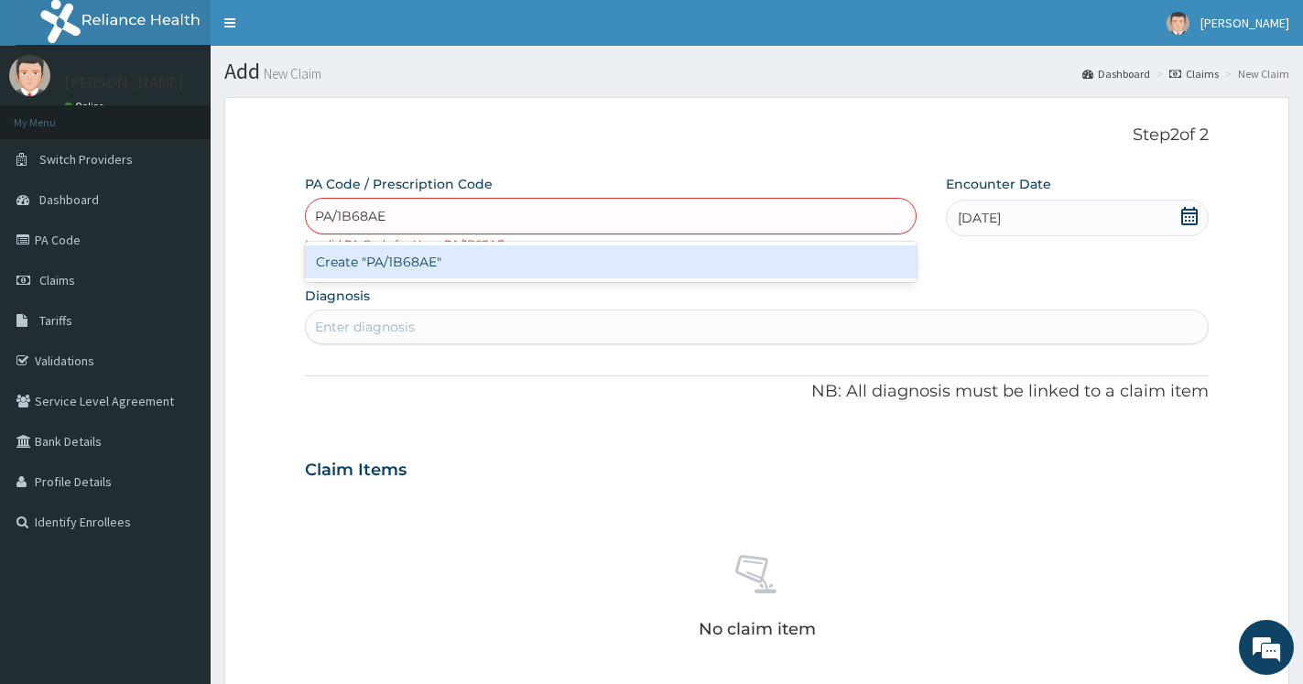
type input "PA/1B68AE"
click at [658, 410] on div "PA Code / Prescription Code option Create "PA/1B68AE", selected. option Create …" at bounding box center [756, 558] width 903 height 766
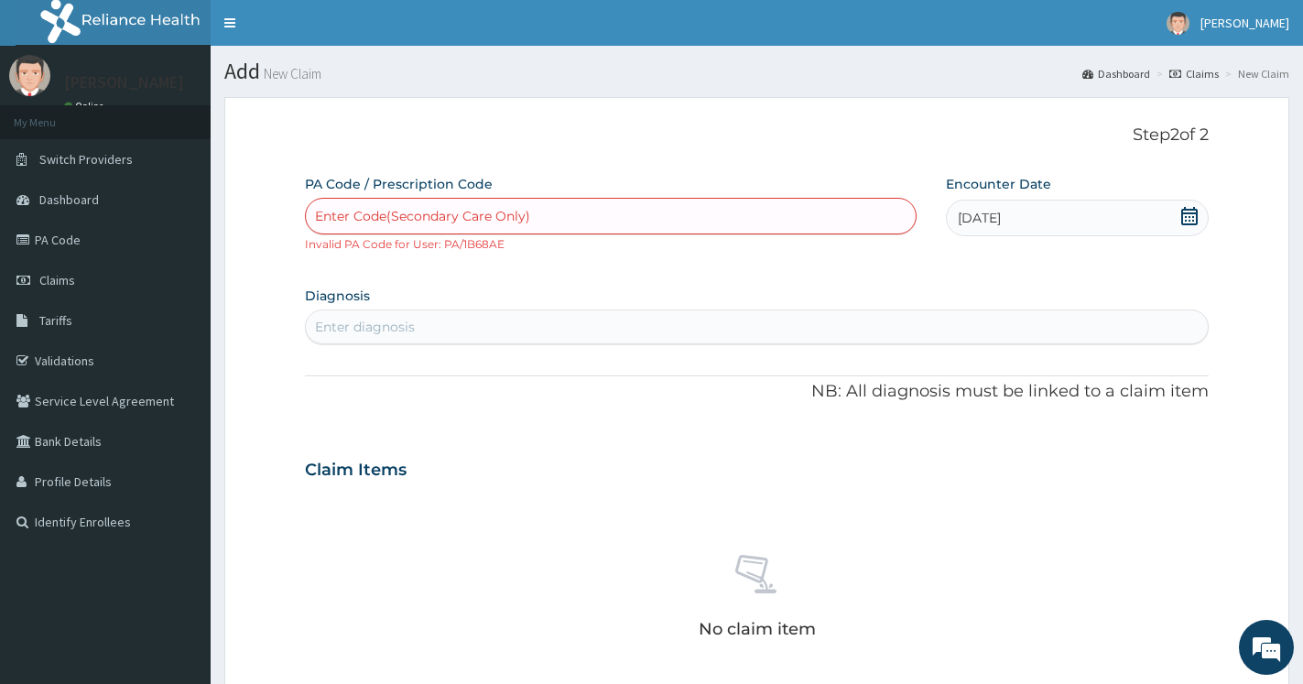
click at [558, 331] on div "Enter diagnosis" at bounding box center [757, 326] width 902 height 29
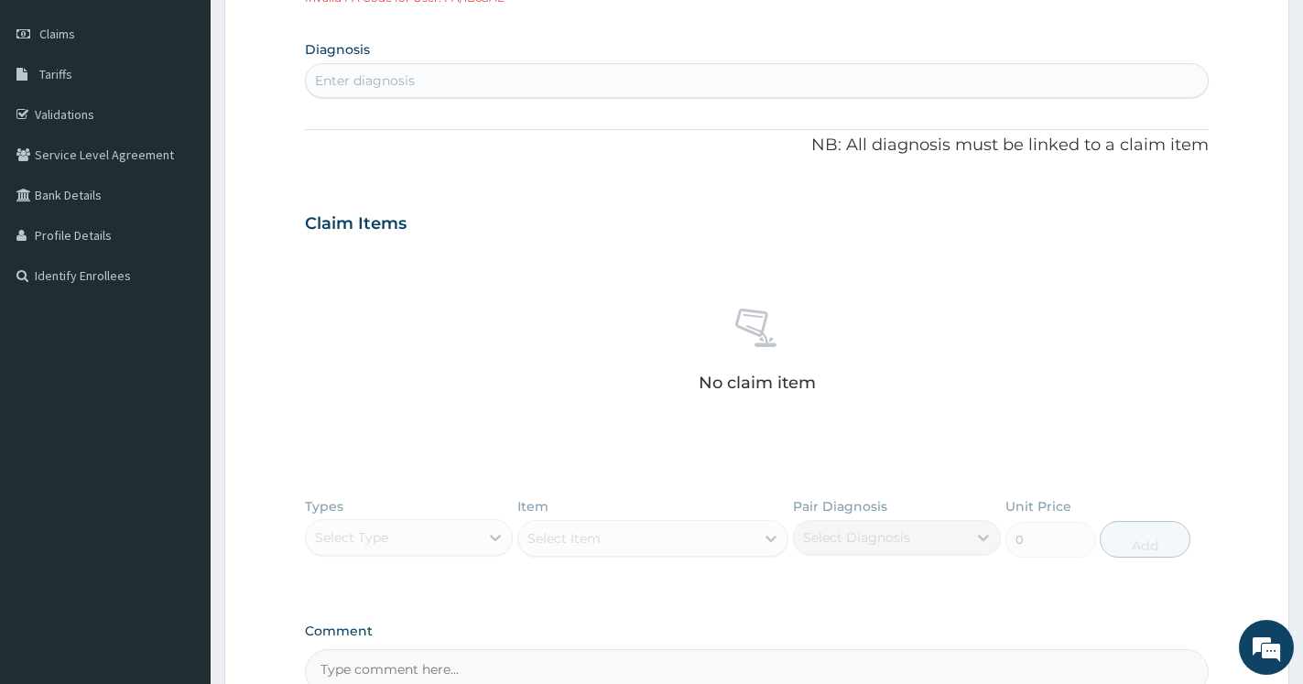
scroll to position [76, 0]
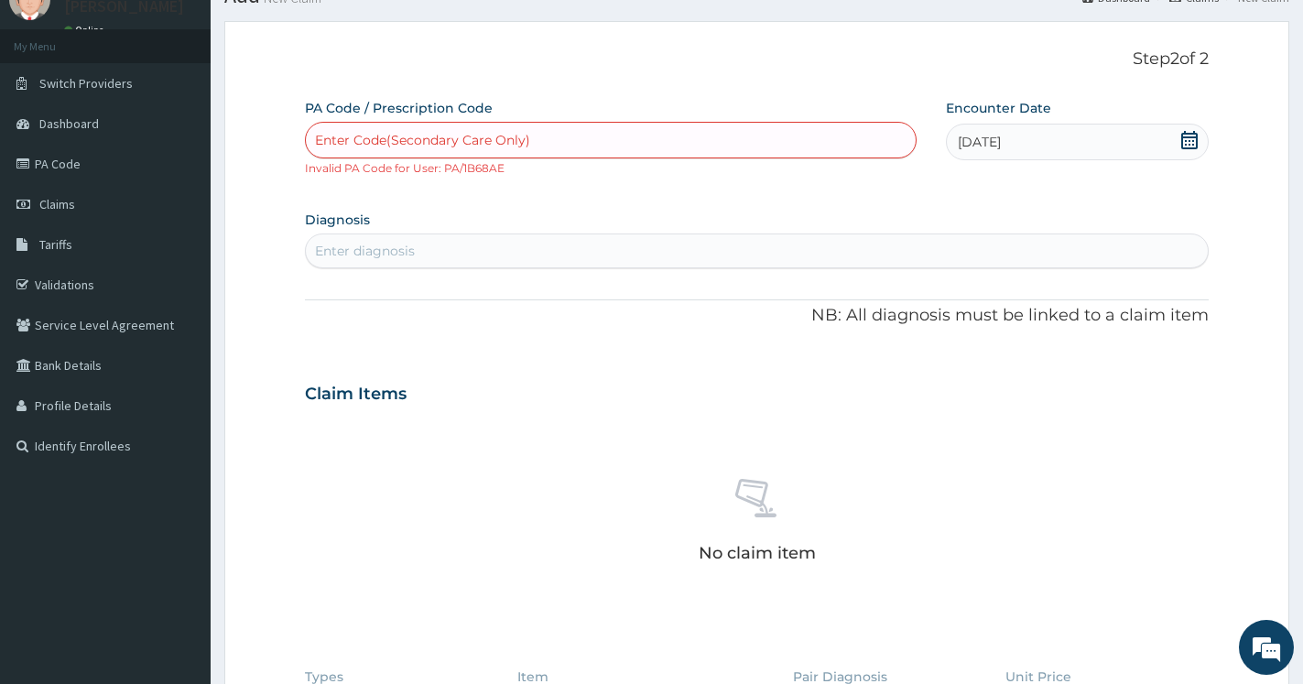
click at [456, 389] on div "Claim Items" at bounding box center [756, 390] width 903 height 48
click at [439, 145] on div "Enter Code(Secondary Care Only)" at bounding box center [422, 140] width 215 height 18
click at [479, 170] on small "Invalid PA Code for User: PA/1B68AE" at bounding box center [405, 168] width 200 height 14
click at [72, 160] on link "PA Code" at bounding box center [105, 164] width 211 height 40
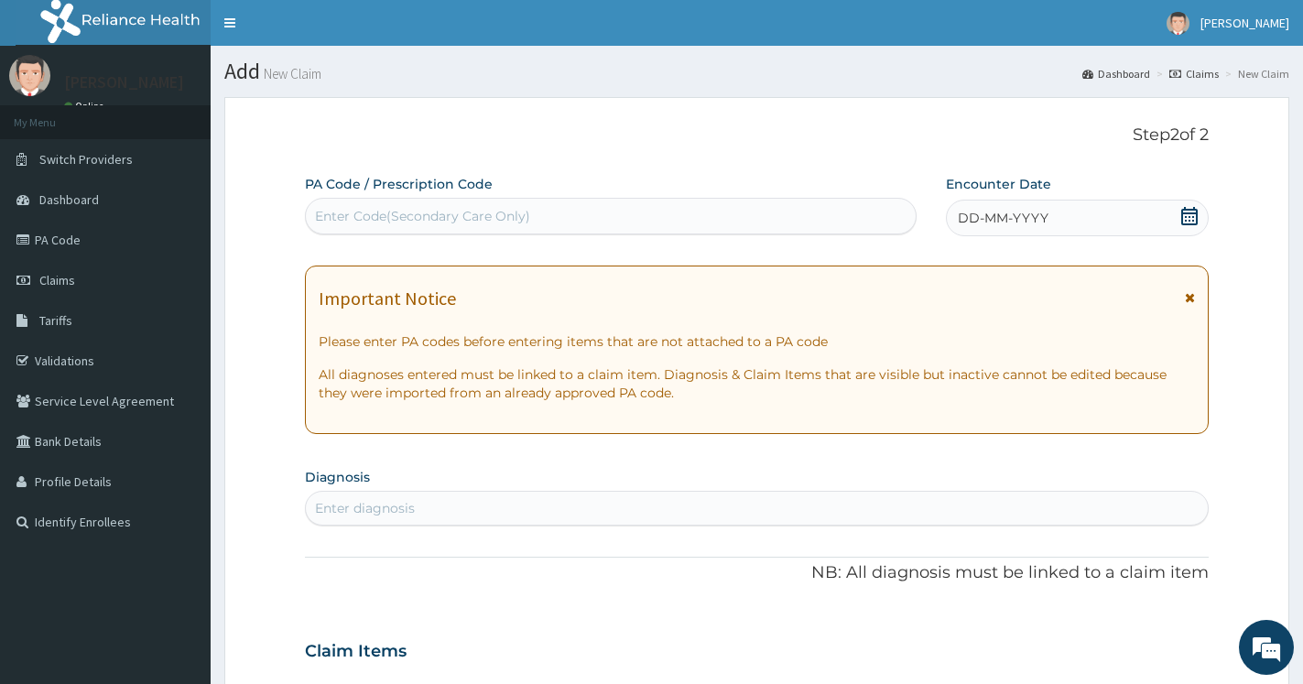
click at [633, 213] on div "Enter Code(Secondary Care Only)" at bounding box center [611, 215] width 610 height 29
click at [1192, 215] on icon at bounding box center [1189, 216] width 18 height 18
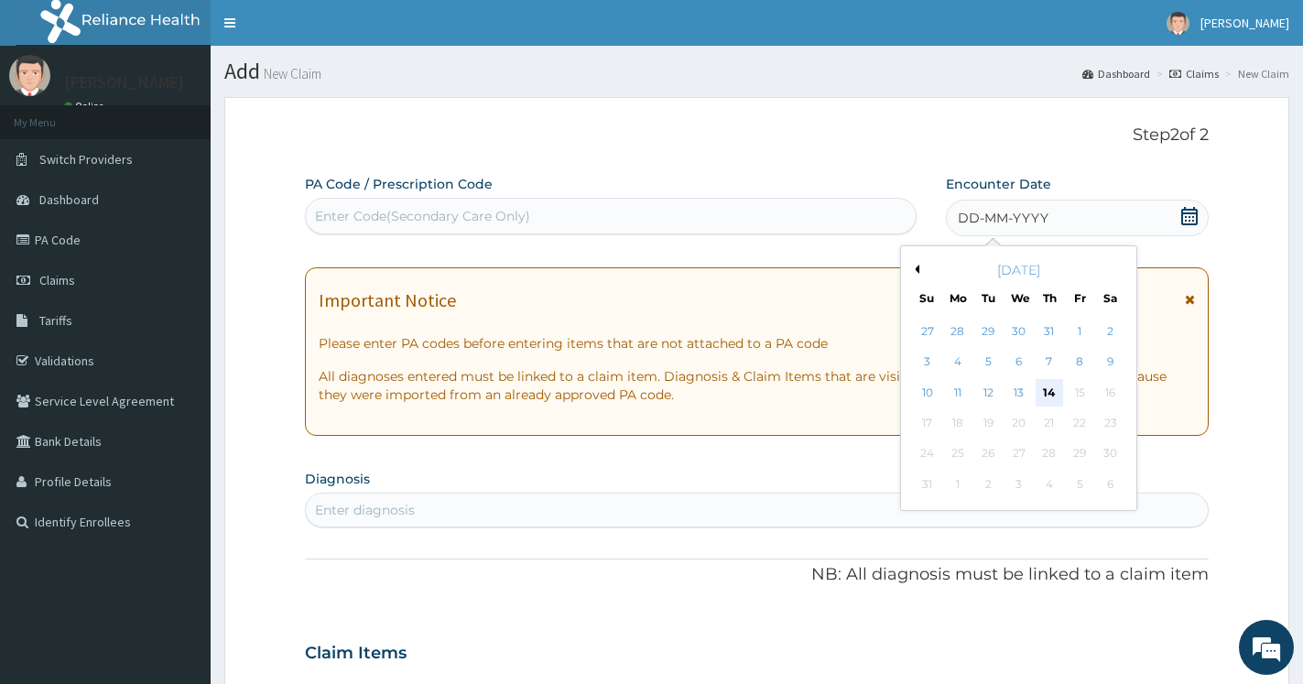
click at [1052, 398] on div "14" at bounding box center [1048, 392] width 27 height 27
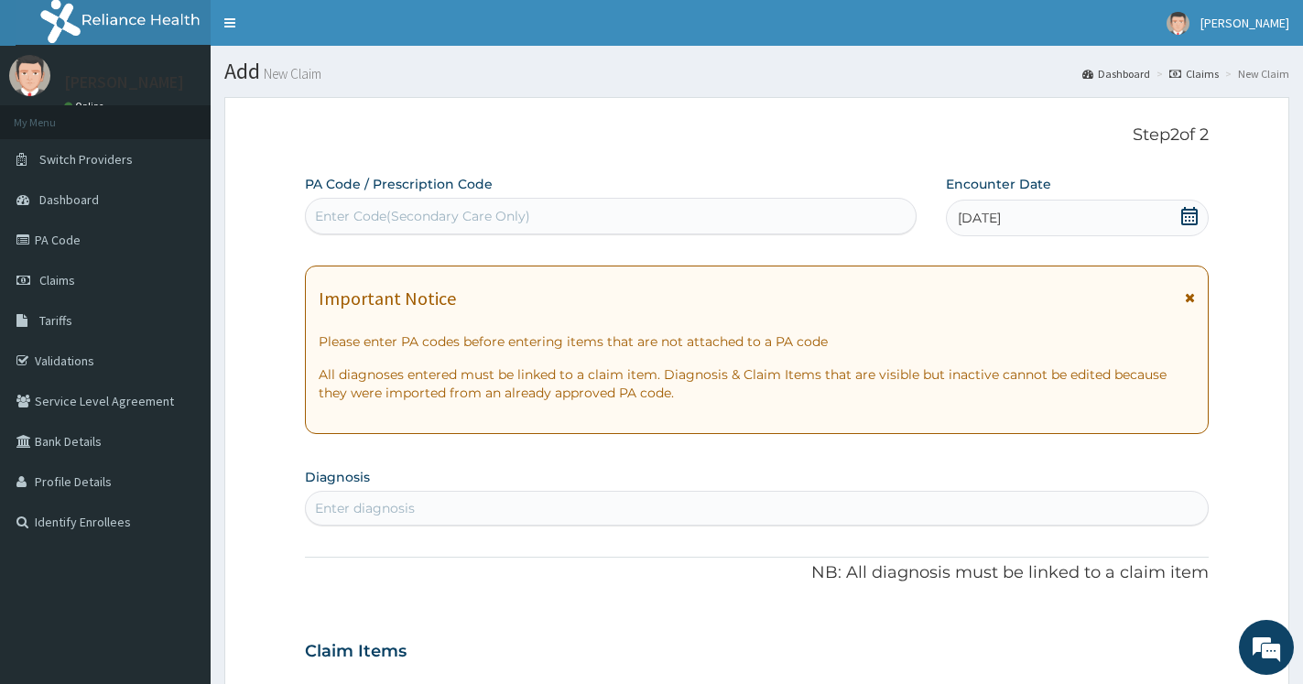
click at [521, 217] on div "Enter Code(Secondary Care Only)" at bounding box center [422, 216] width 215 height 18
paste input "PA/7B7911"
type input "PA/7B7911"
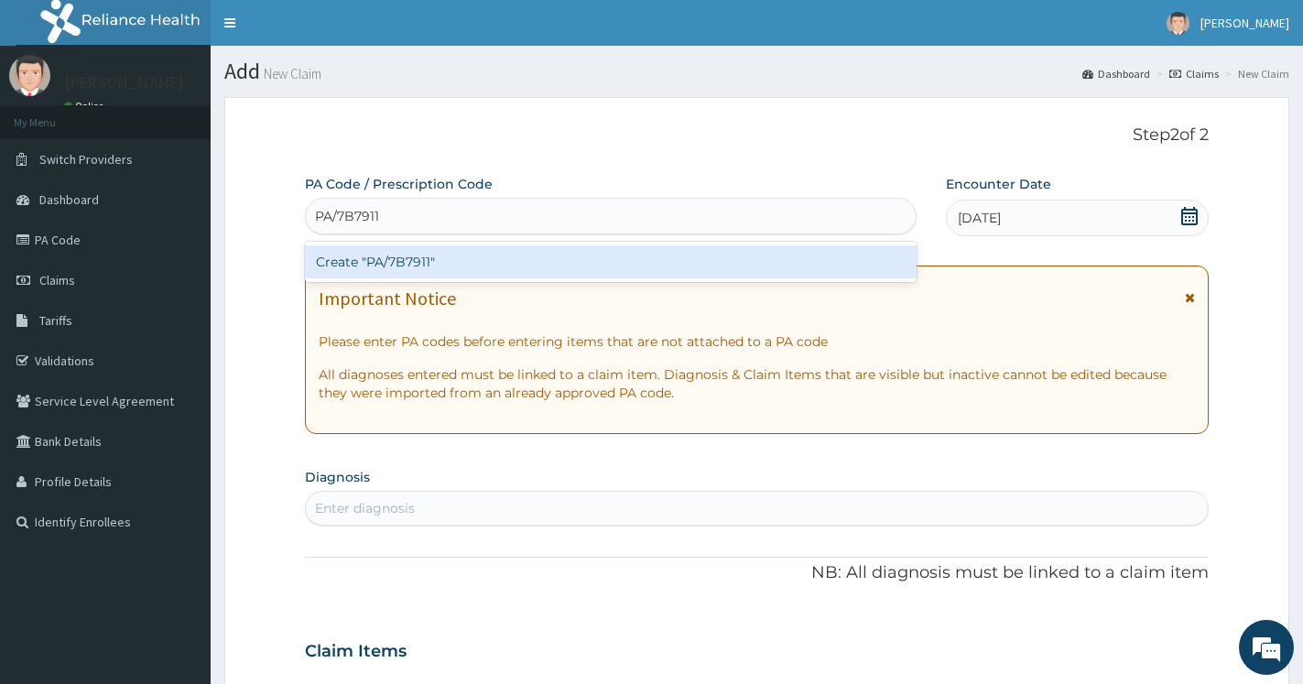
click at [516, 260] on div "Create "PA/7B7911"" at bounding box center [610, 261] width 611 height 33
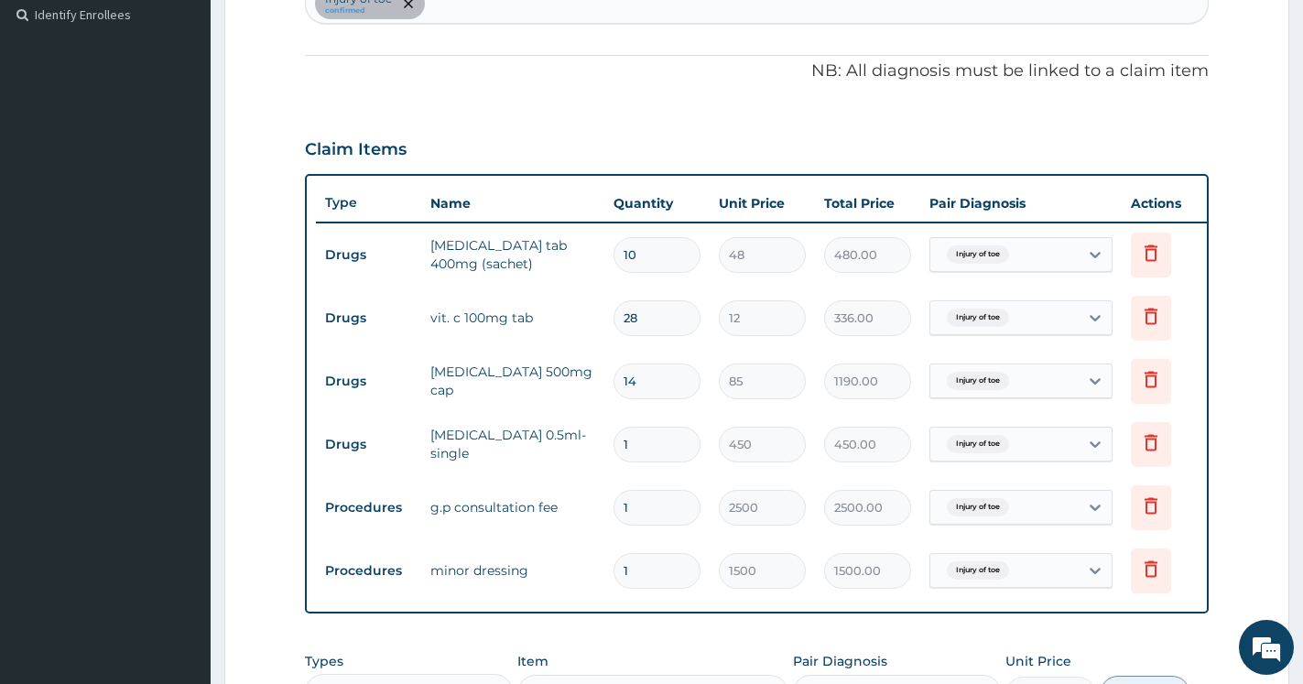
scroll to position [881, 0]
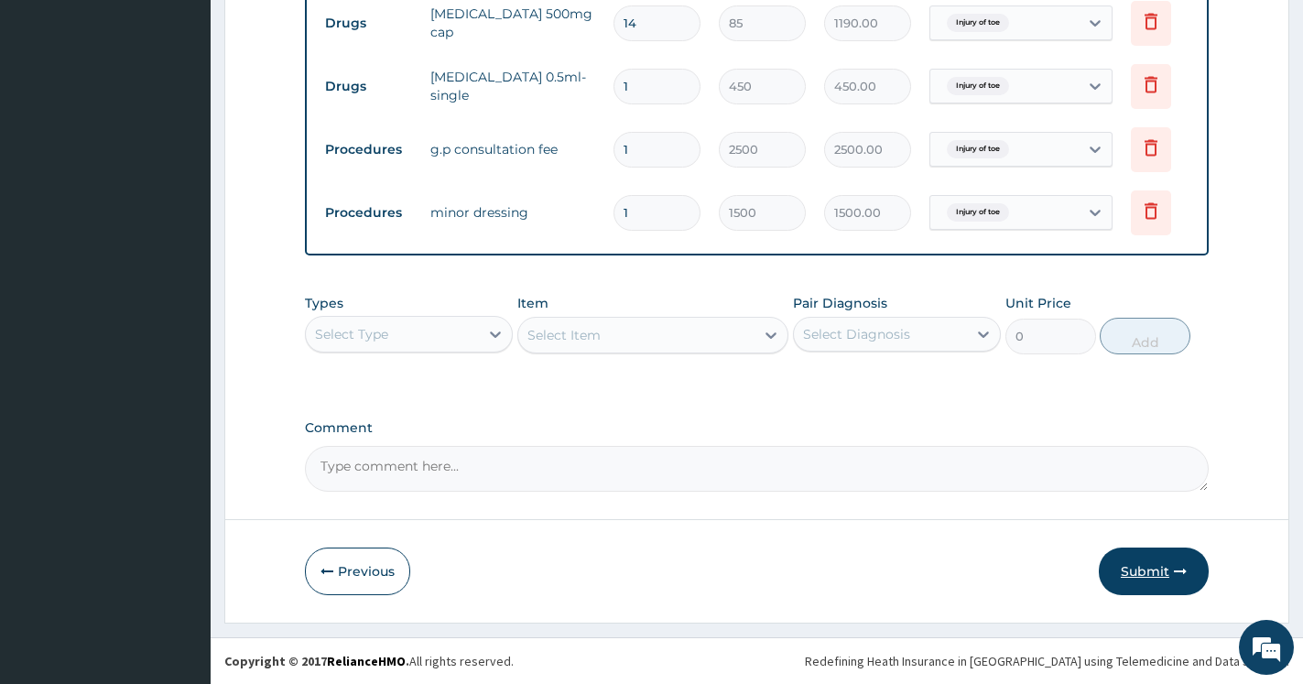
click at [1124, 575] on button "Submit" at bounding box center [1153, 571] width 110 height 48
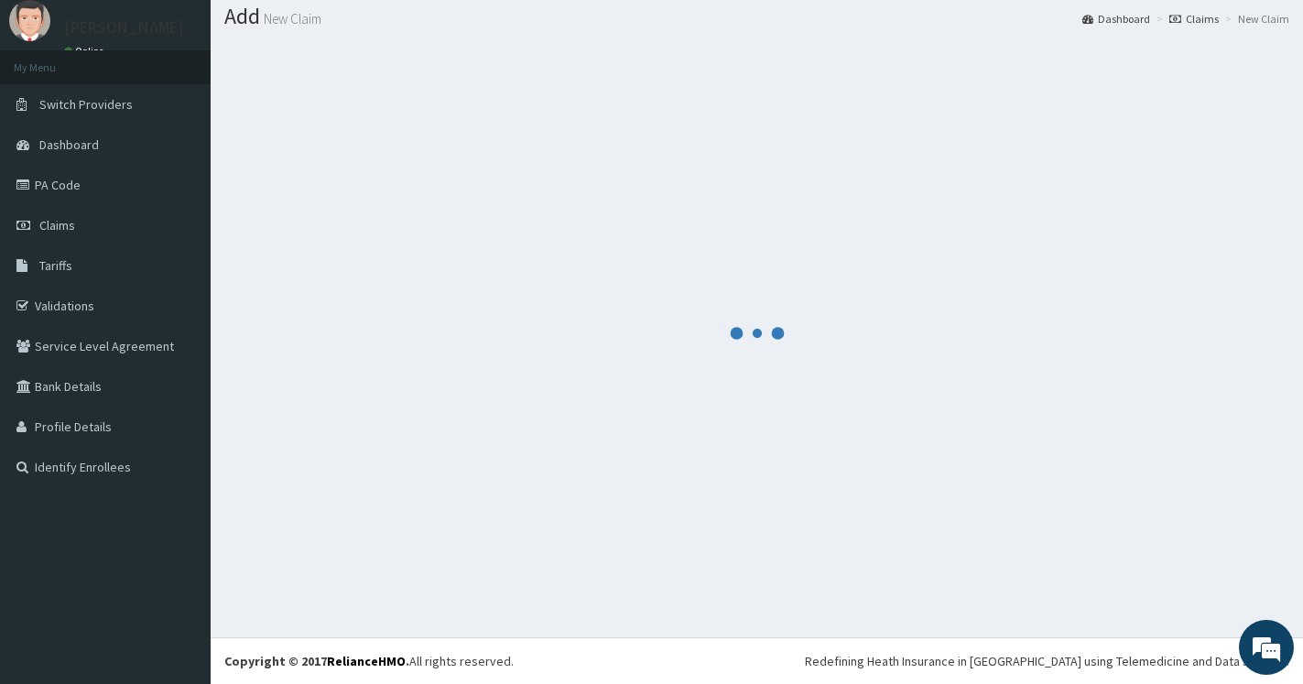
scroll to position [55, 0]
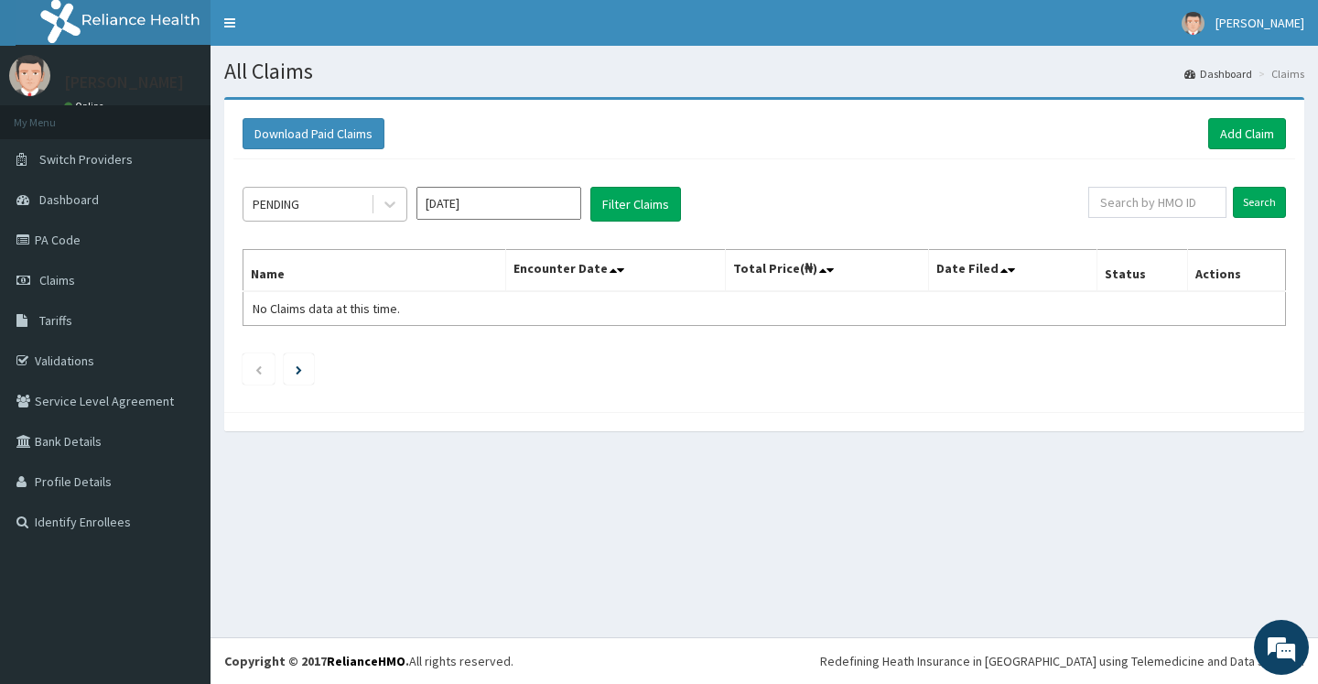
click at [319, 202] on div "PENDING" at bounding box center [306, 203] width 127 height 29
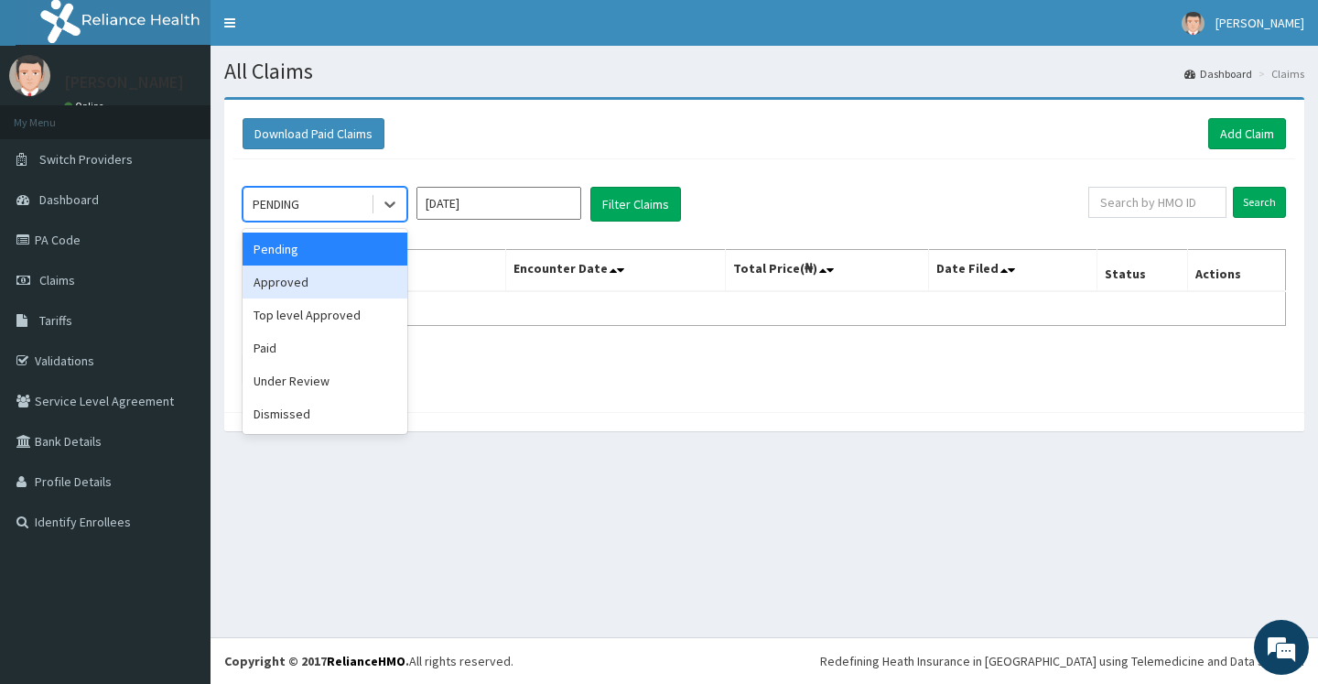
click at [315, 289] on div "Approved" at bounding box center [325, 281] width 165 height 33
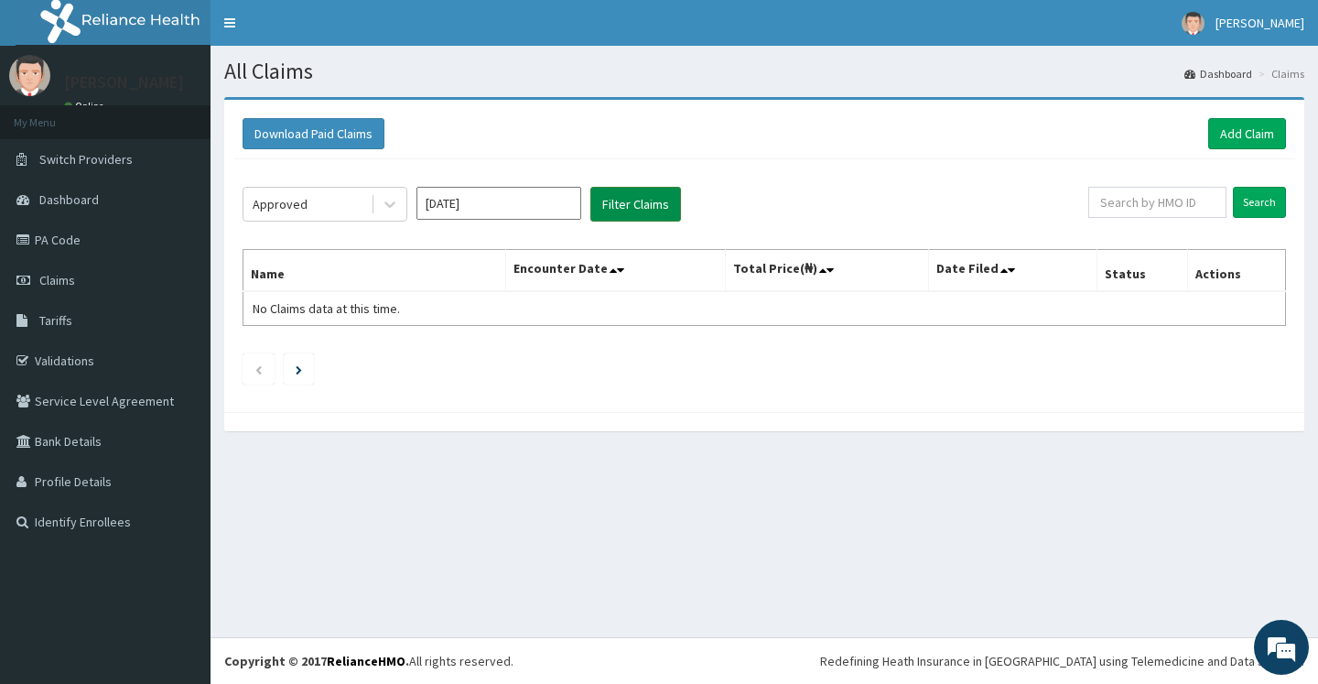
click at [636, 211] on button "Filter Claims" at bounding box center [635, 204] width 91 height 35
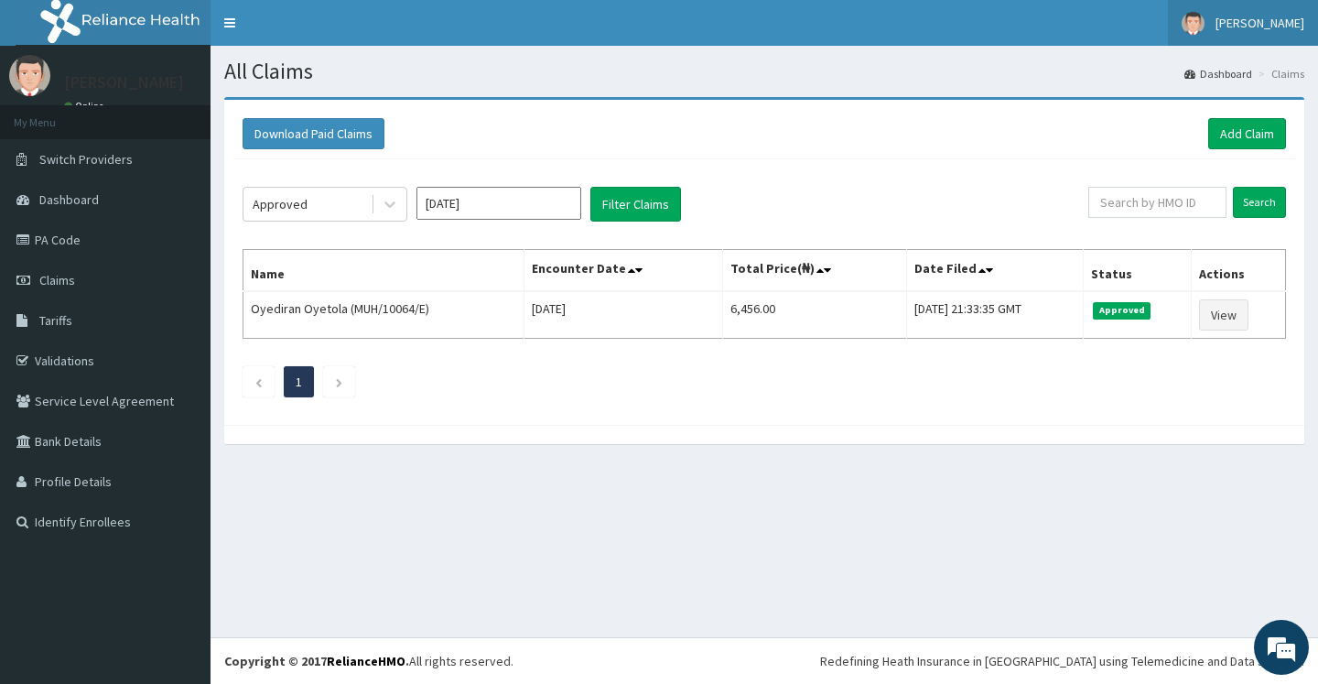
click at [1187, 17] on img at bounding box center [1193, 23] width 23 height 23
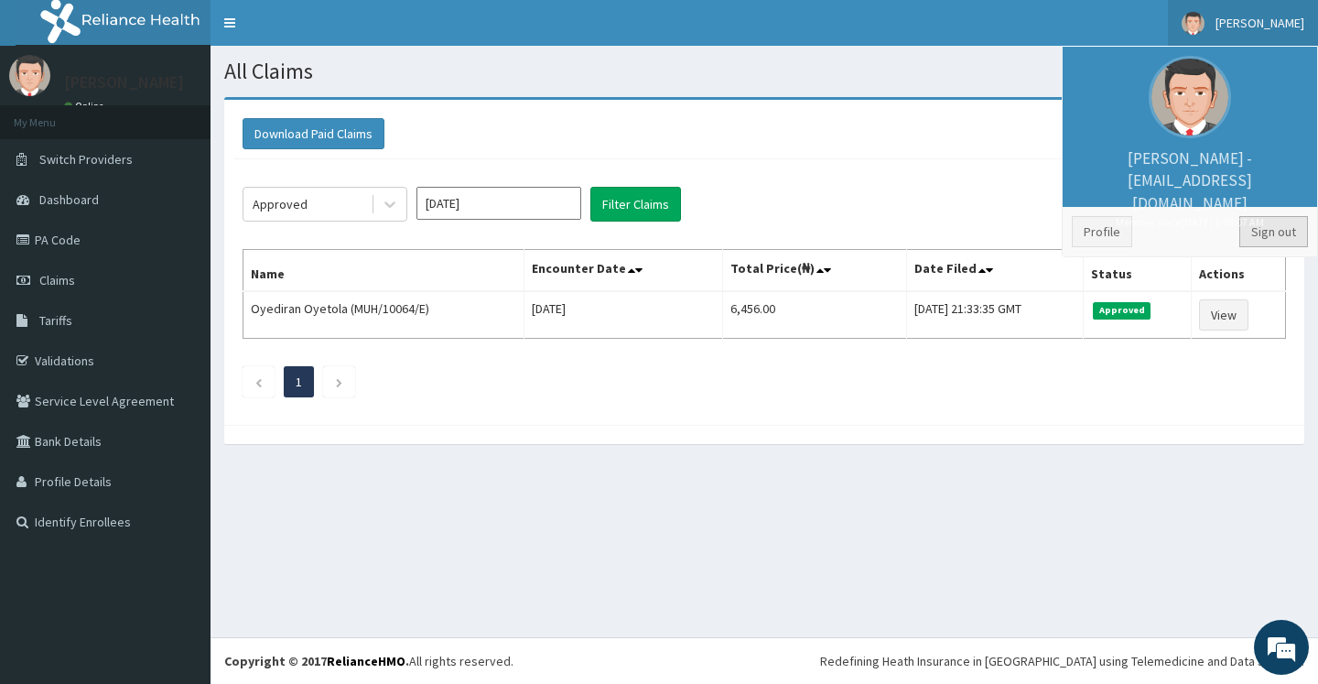
click at [1287, 229] on link "Sign out" at bounding box center [1273, 231] width 69 height 31
